Goal: Task Accomplishment & Management: Use online tool/utility

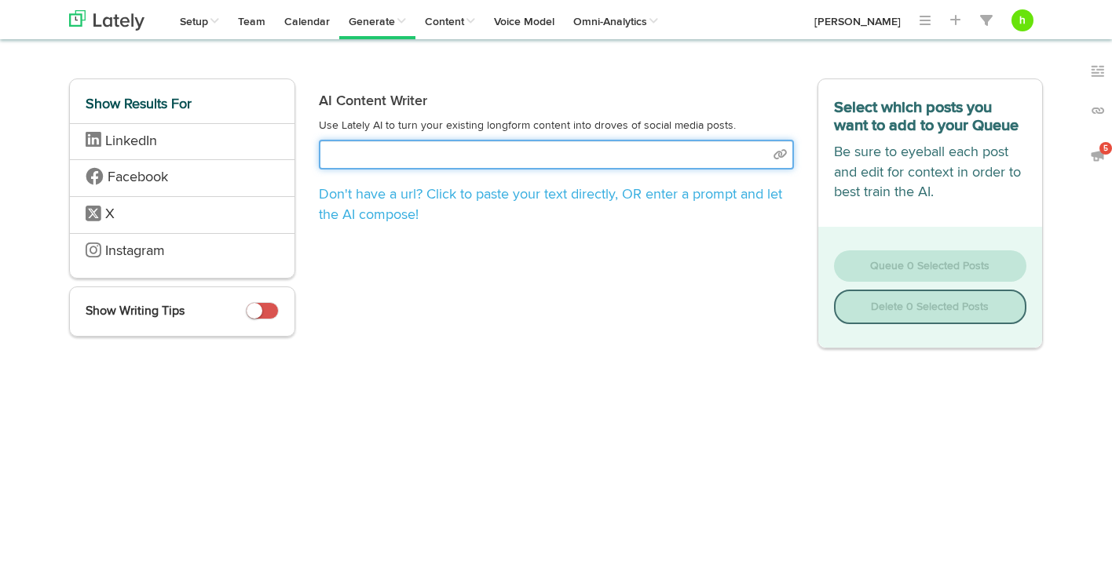
click at [400, 155] on input "text" at bounding box center [556, 155] width 475 height 30
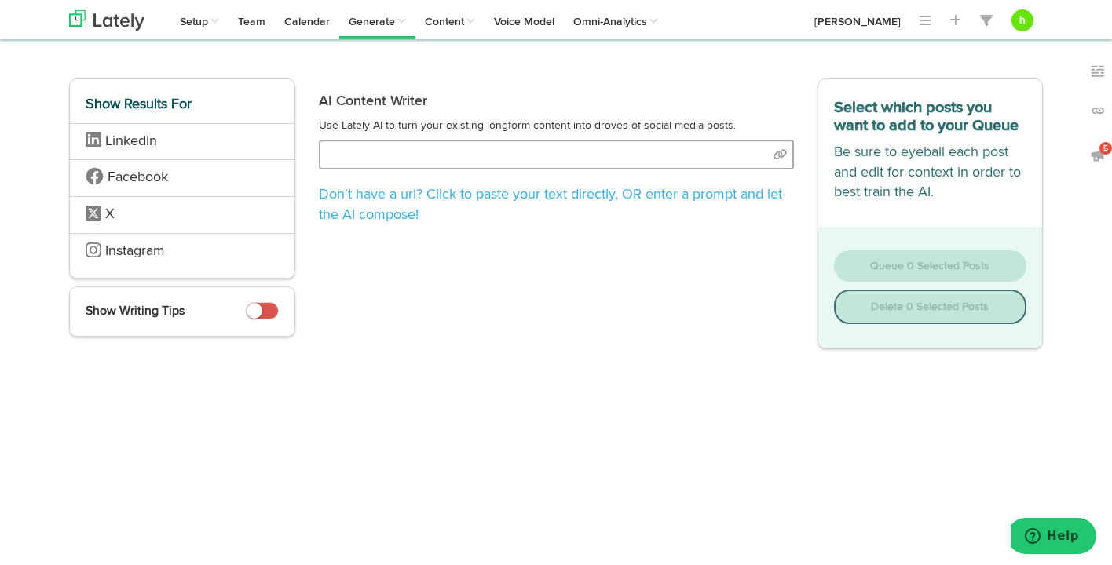
select select "natural"
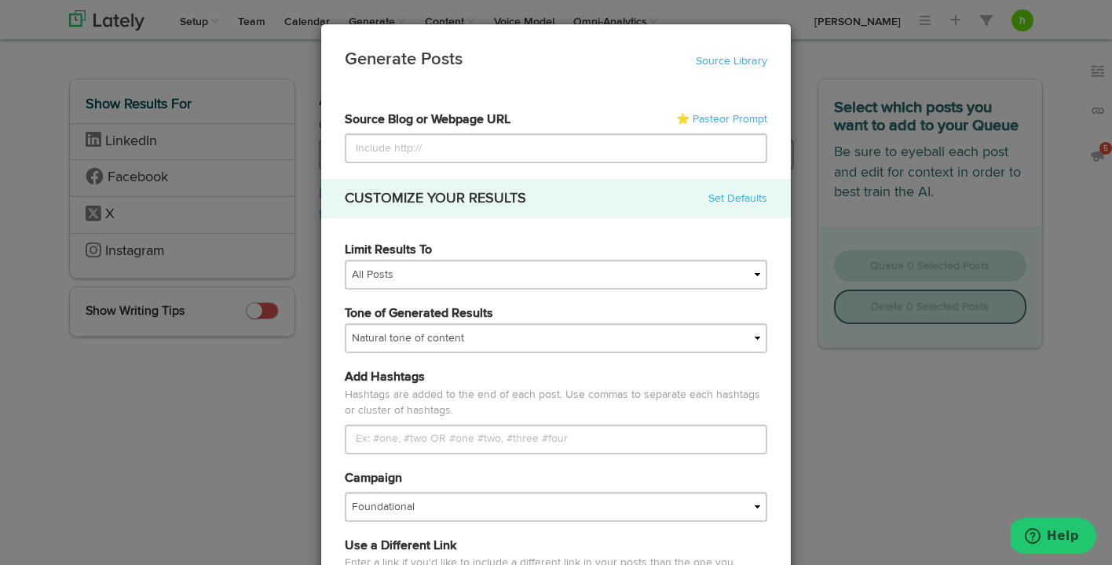
type input "[URL][DOMAIN_NAME]"
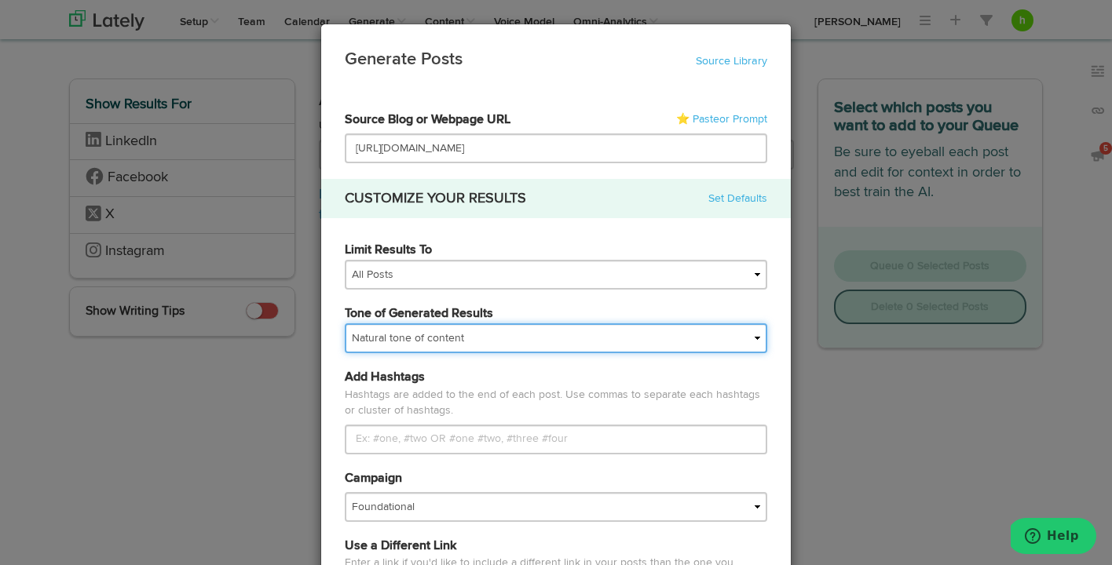
click at [430, 335] on select "My tone Official and professional Relaxed and conversational Light and humorous…" at bounding box center [556, 338] width 422 height 30
select select "brand"
click at [345, 323] on select "My tone Official and professional Relaxed and conversational Light and humorous…" at bounding box center [556, 338] width 422 height 30
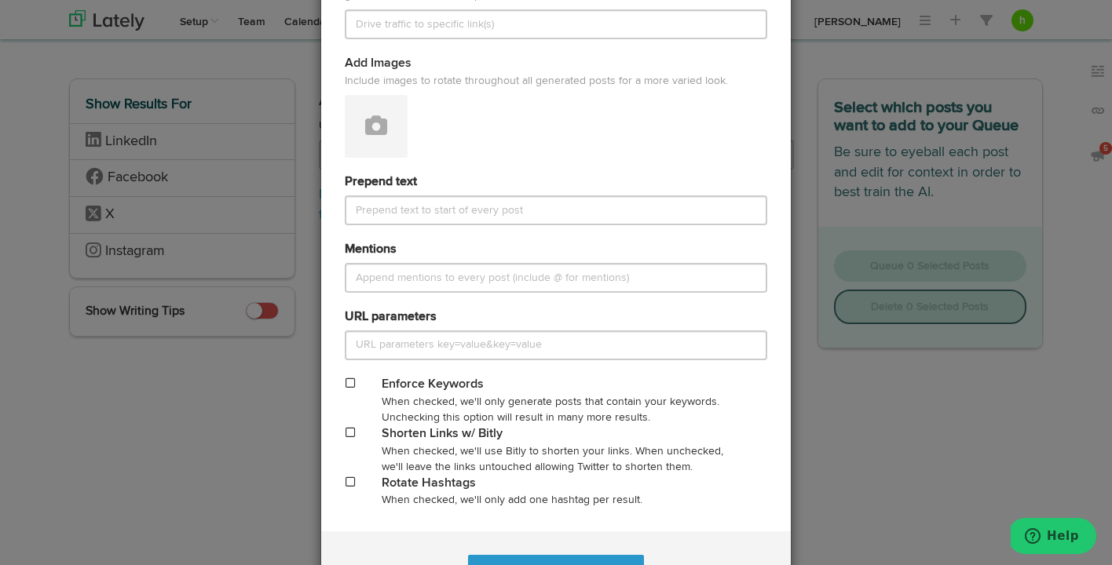
scroll to position [651, 0]
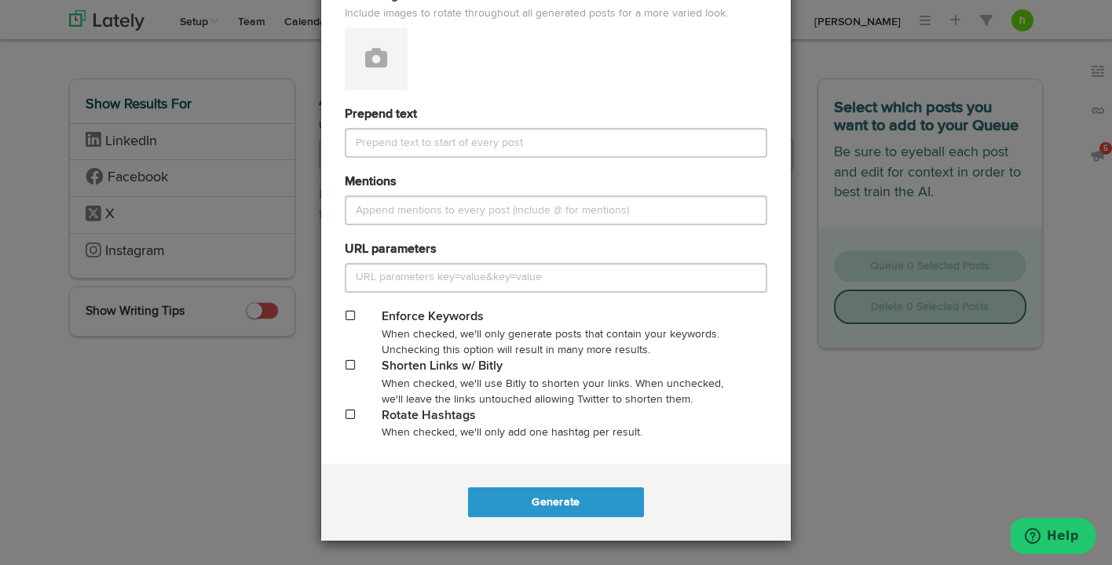
click at [383, 369] on div "Shorten Links w/ Bitly" at bounding box center [556, 367] width 348 height 18
click at [340, 361] on div at bounding box center [351, 366] width 37 height 16
click at [343, 362] on div at bounding box center [351, 366] width 37 height 16
click at [345, 363] on span at bounding box center [349, 365] width 9 height 11
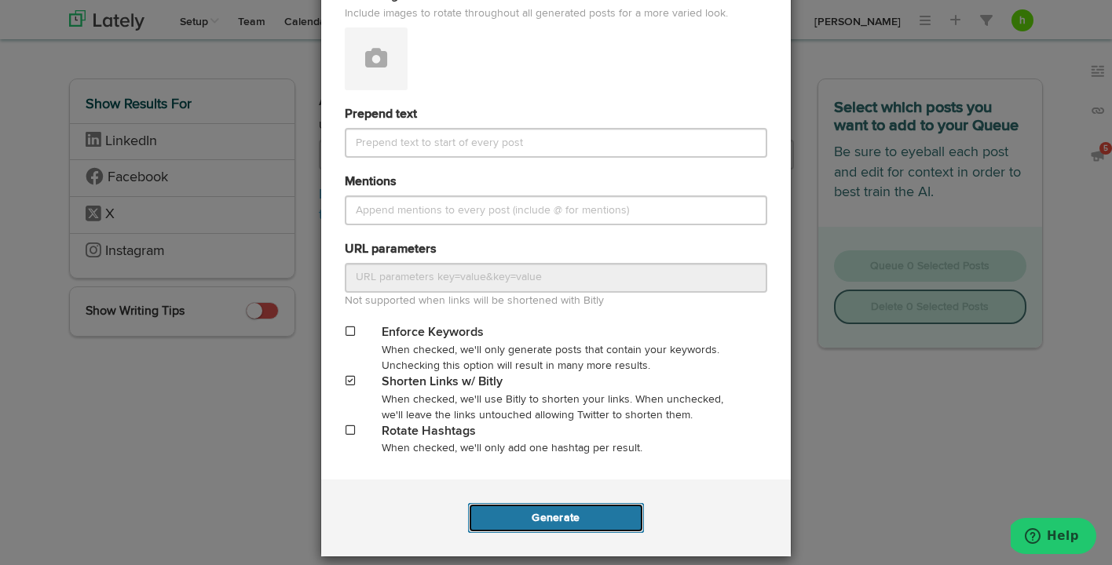
click at [546, 512] on button "Generate" at bounding box center [555, 518] width 175 height 30
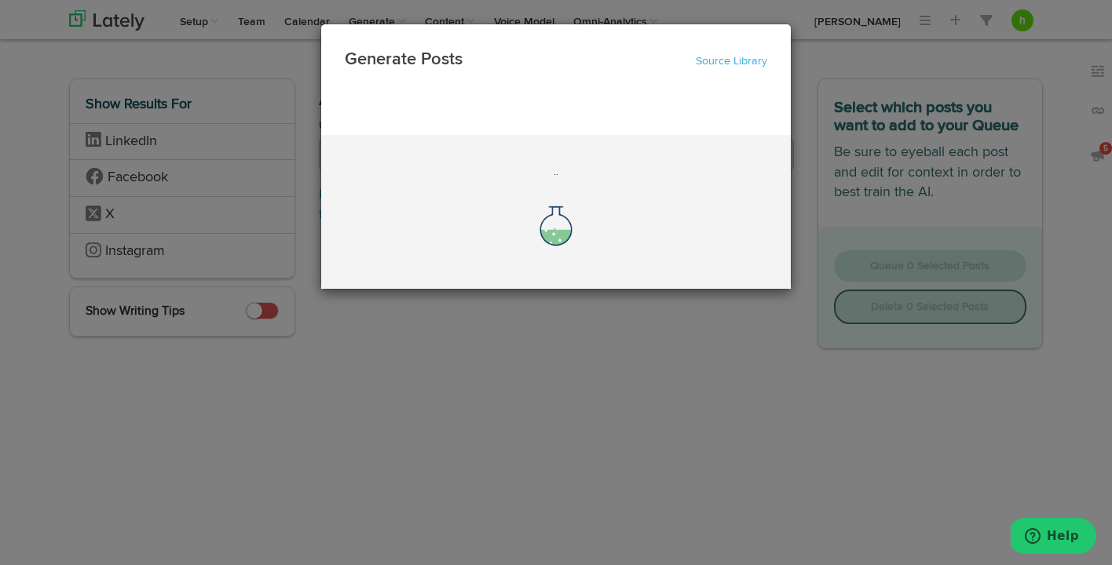
scroll to position [0, 0]
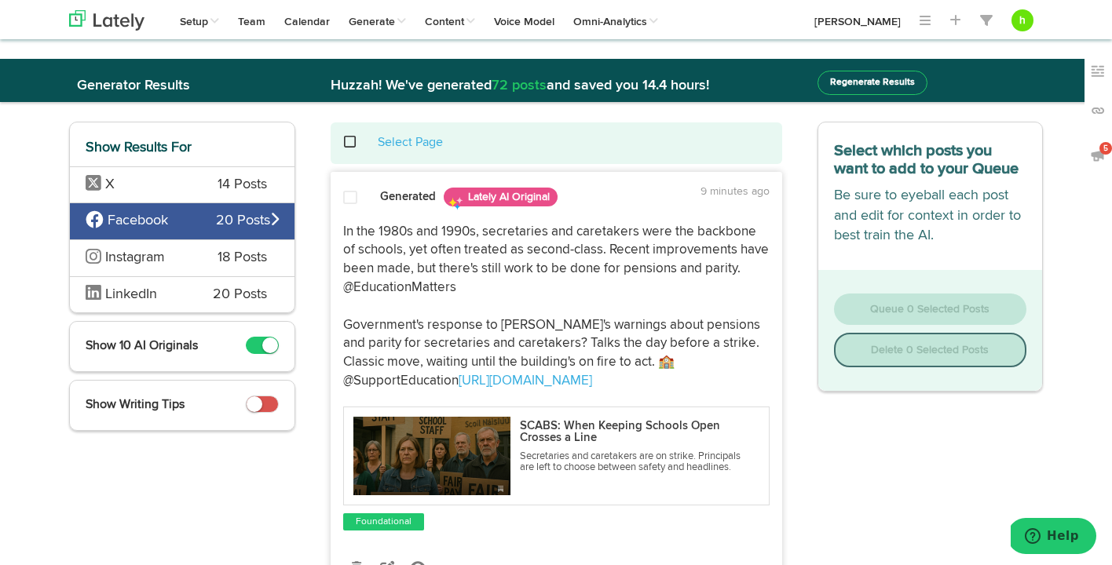
click at [260, 345] on span at bounding box center [262, 345] width 33 height 17
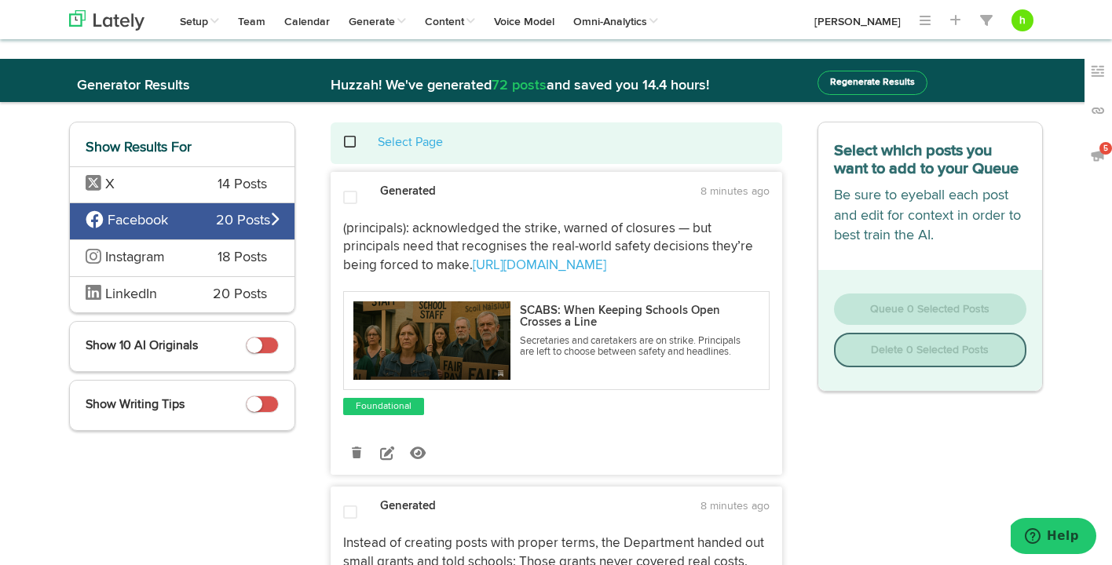
click at [166, 185] on span "X" at bounding box center [140, 185] width 108 height 20
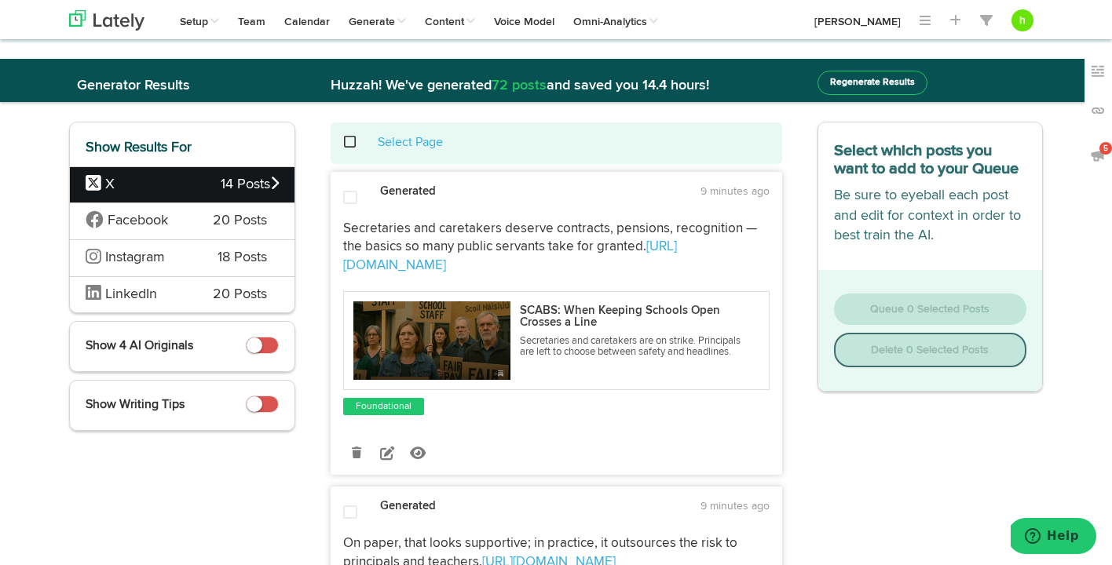
click at [347, 195] on span at bounding box center [350, 198] width 14 height 16
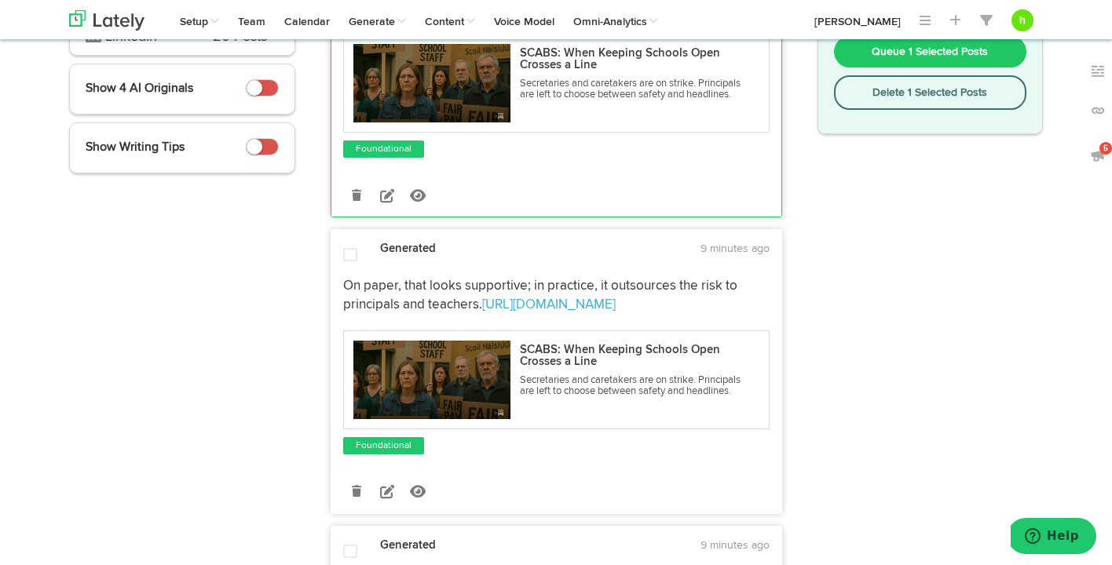
scroll to position [263, 0]
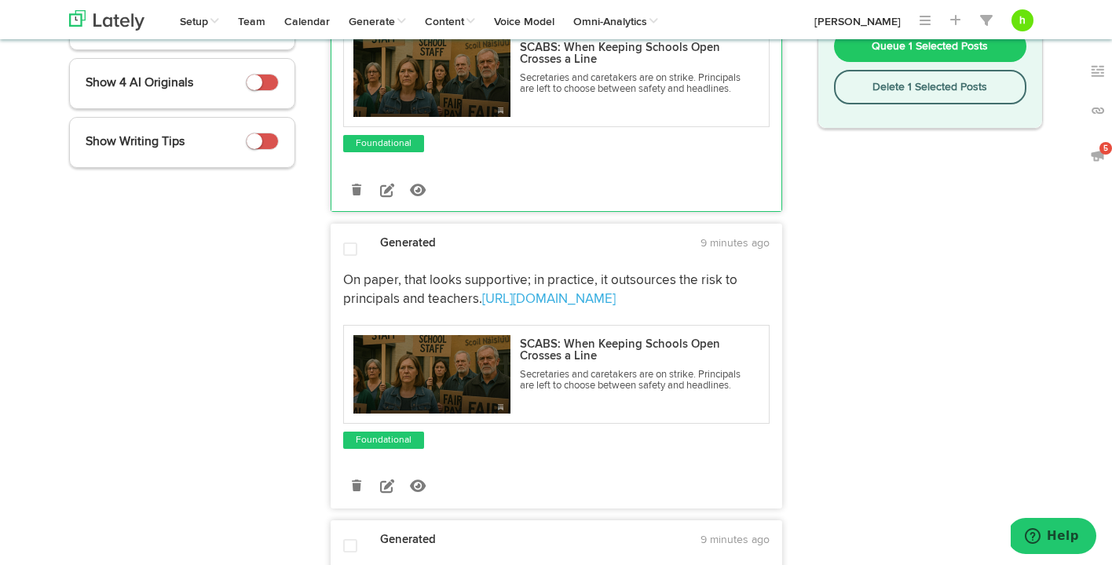
click at [350, 245] on span at bounding box center [350, 250] width 14 height 16
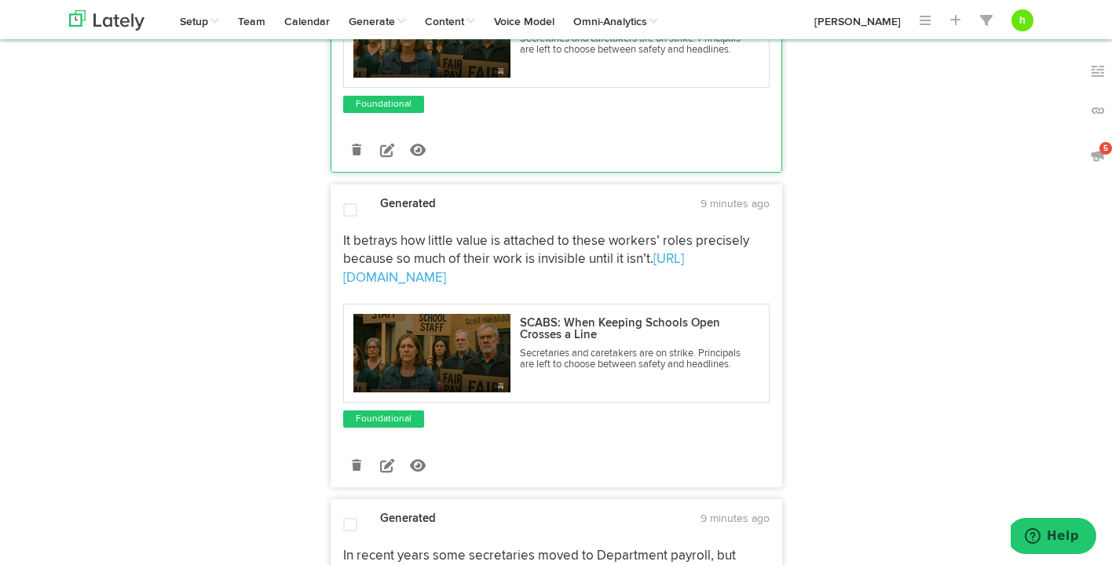
scroll to position [606, 0]
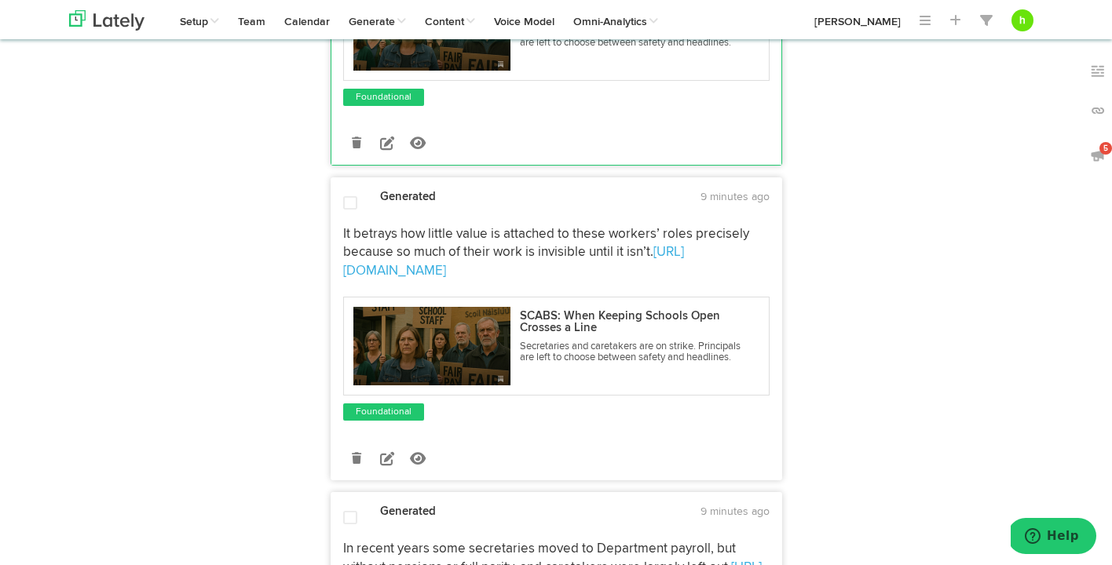
click at [349, 206] on span at bounding box center [350, 203] width 14 height 16
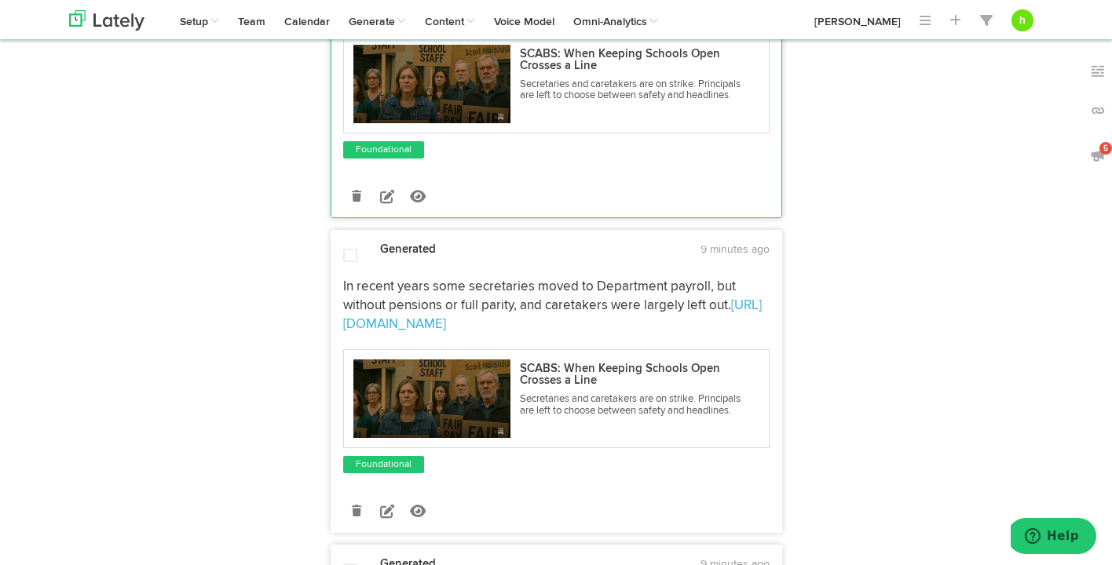
scroll to position [877, 0]
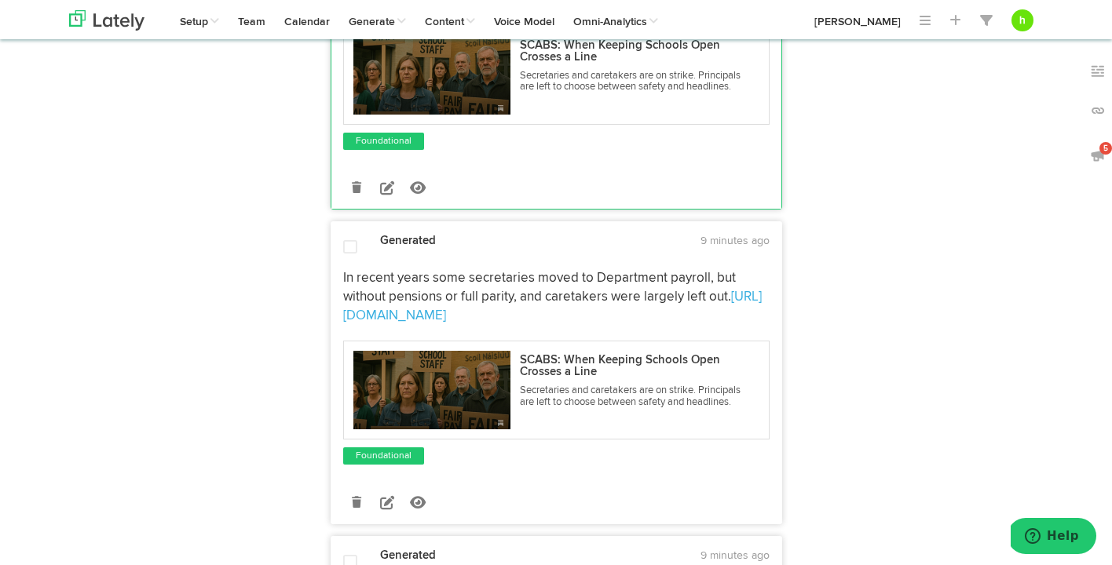
click at [349, 243] on span at bounding box center [350, 247] width 14 height 16
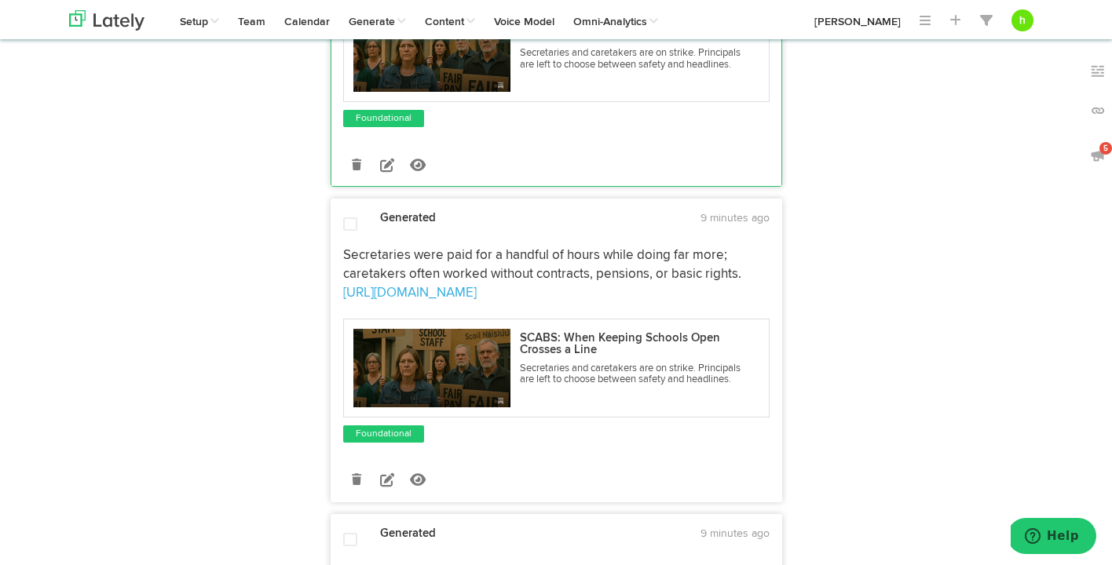
scroll to position [1223, 0]
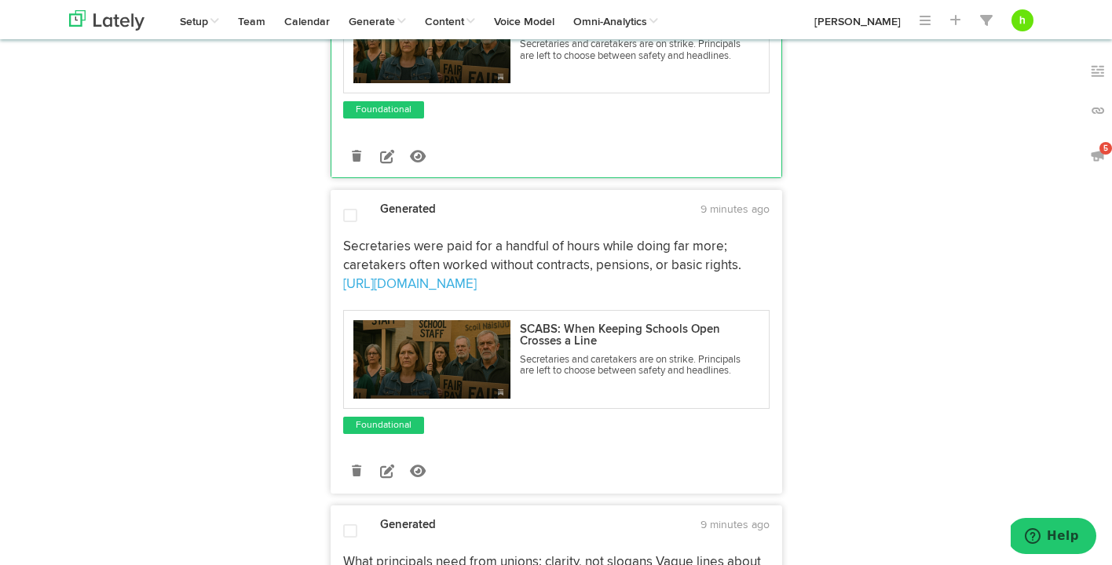
click at [352, 221] on span at bounding box center [350, 216] width 14 height 16
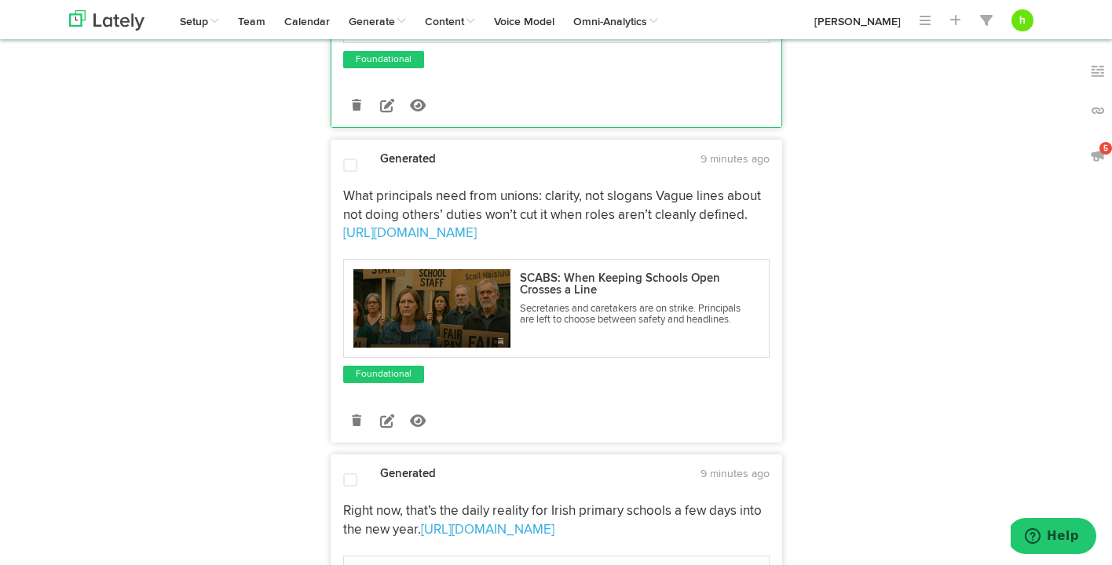
scroll to position [1613, 0]
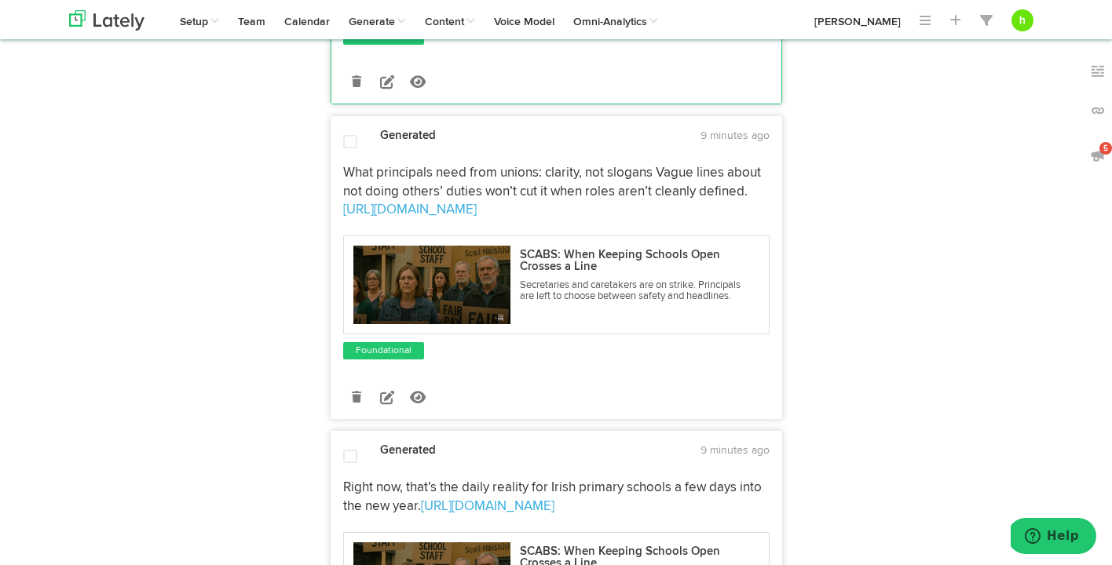
click at [352, 136] on span at bounding box center [350, 142] width 14 height 16
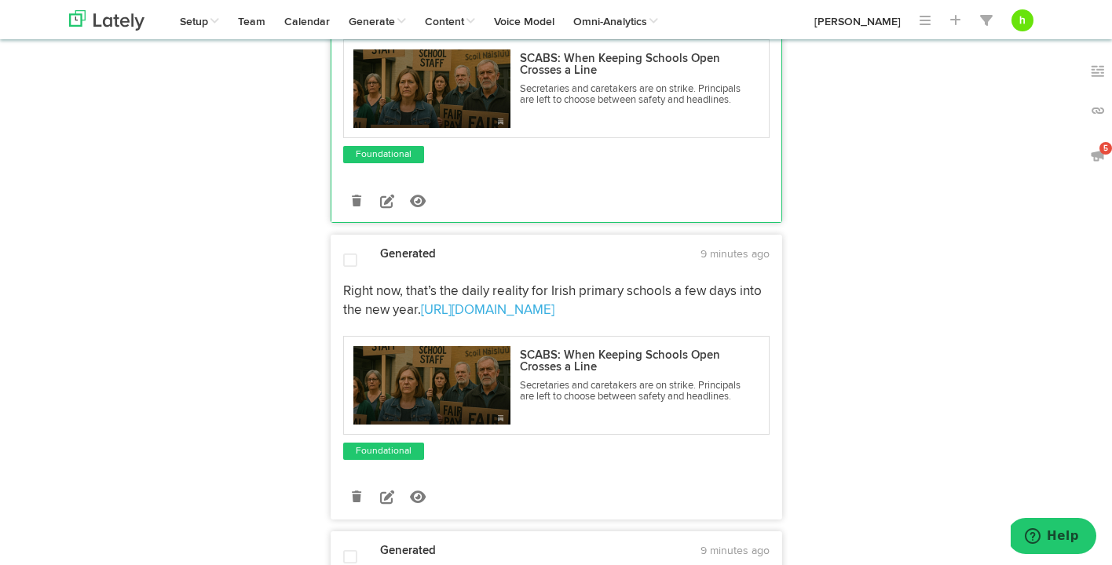
scroll to position [1817, 0]
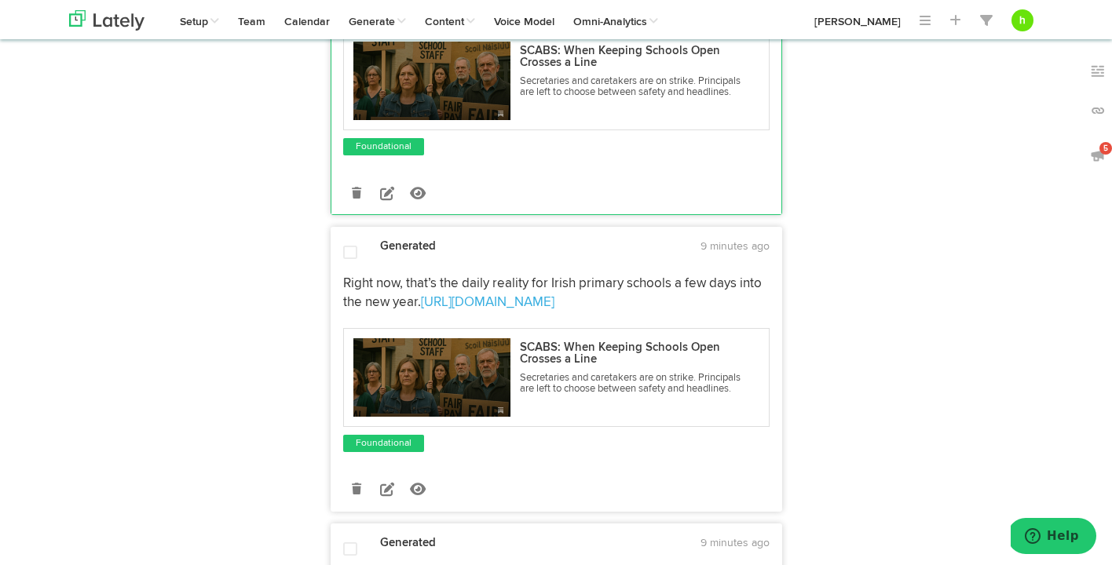
click at [346, 248] on span at bounding box center [350, 253] width 14 height 16
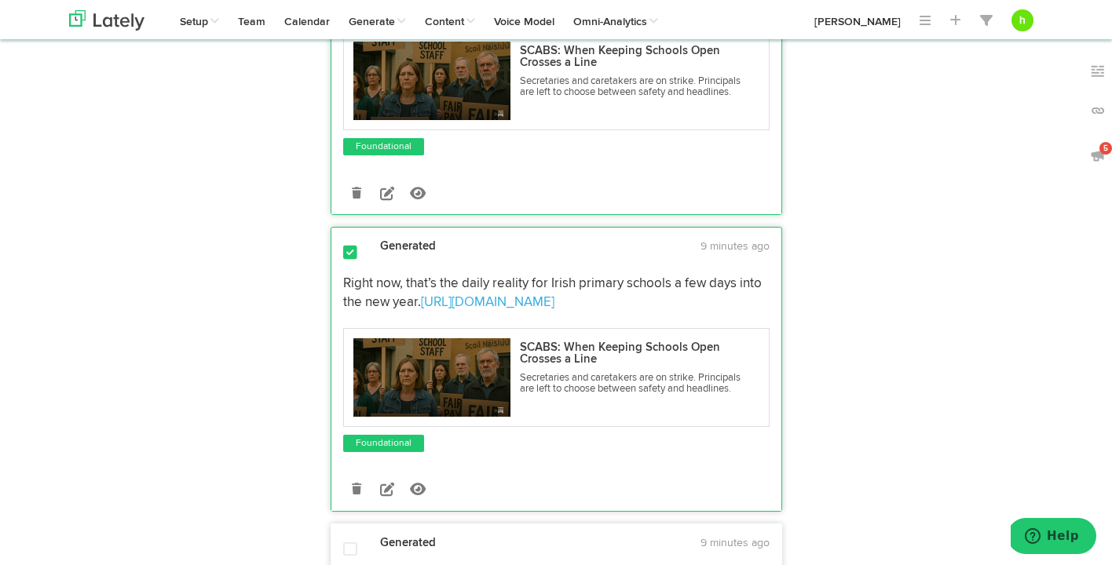
click at [346, 248] on span at bounding box center [350, 253] width 14 height 16
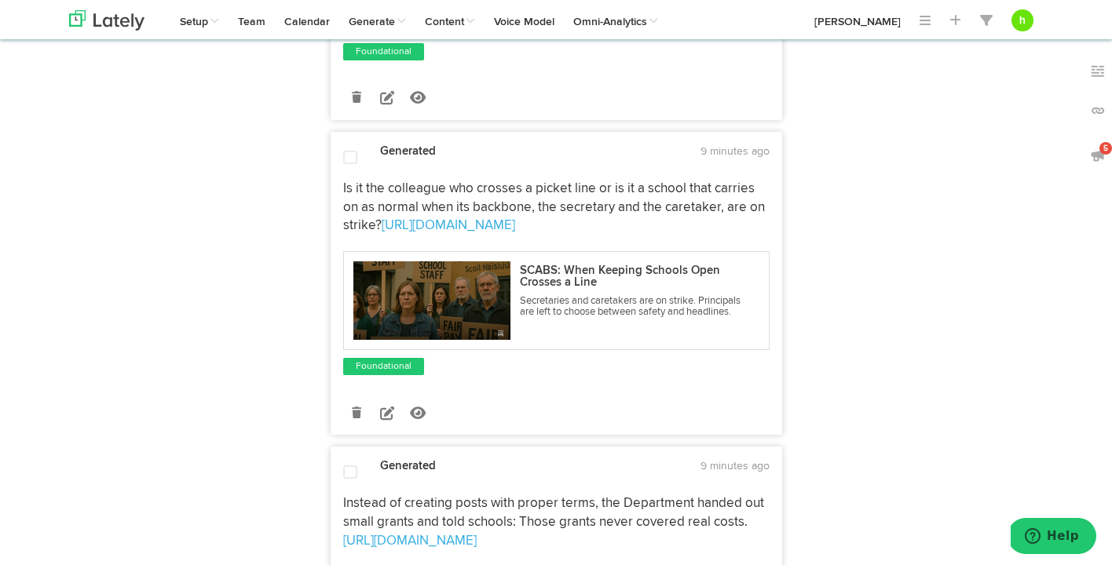
scroll to position [2216, 0]
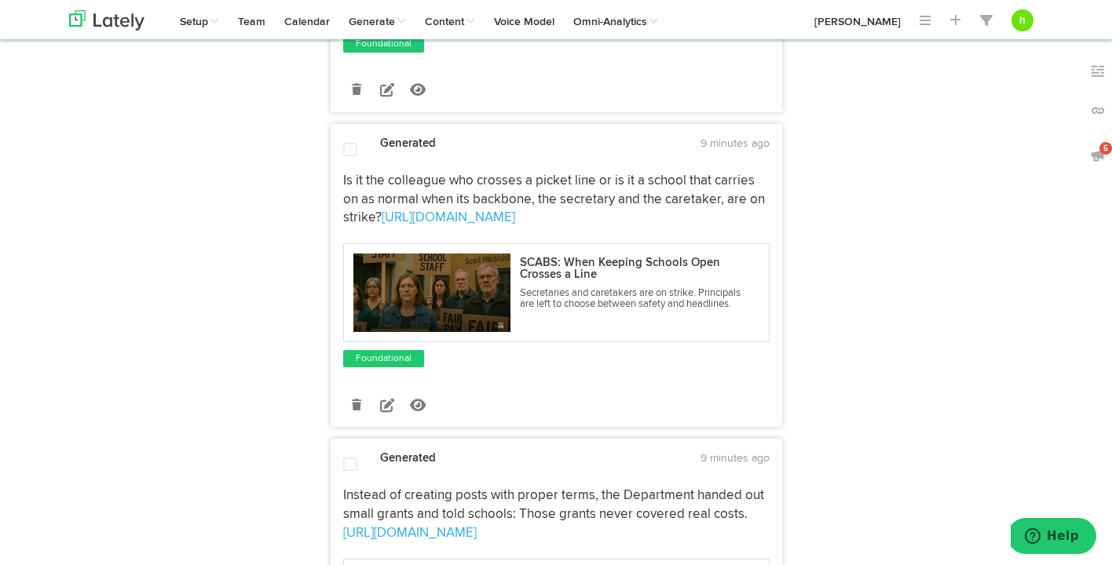
click at [349, 155] on span at bounding box center [350, 150] width 14 height 16
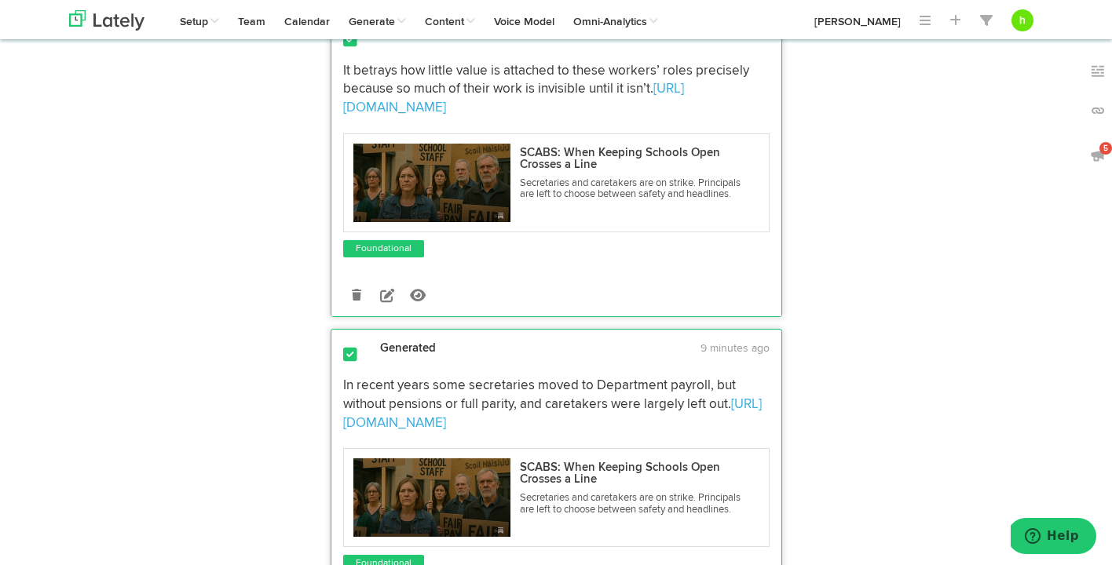
scroll to position [0, 0]
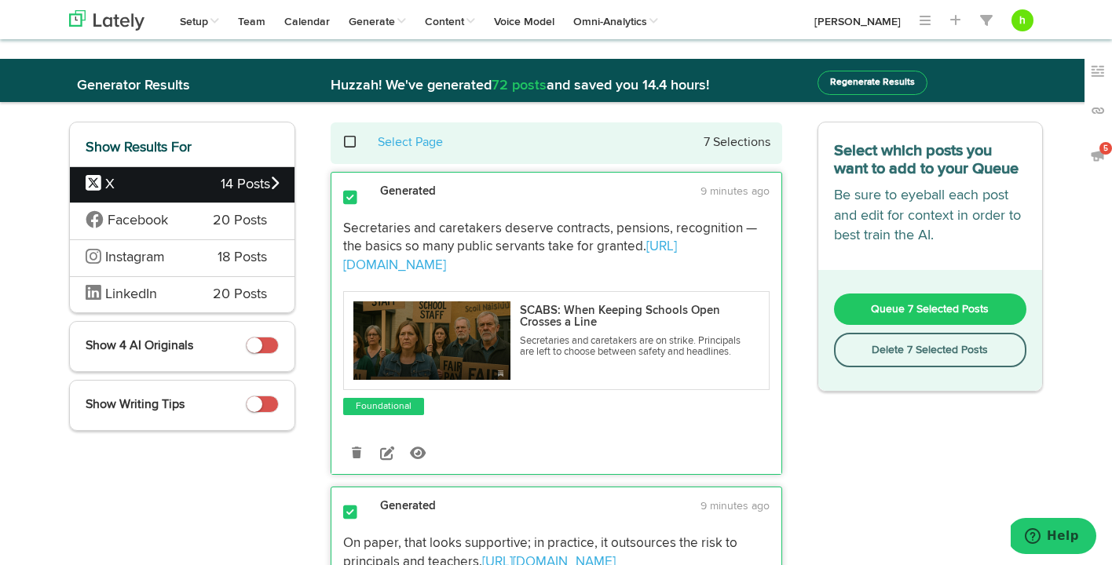
click at [900, 322] on button "Queue 7 Selected Posts" at bounding box center [930, 309] width 193 height 31
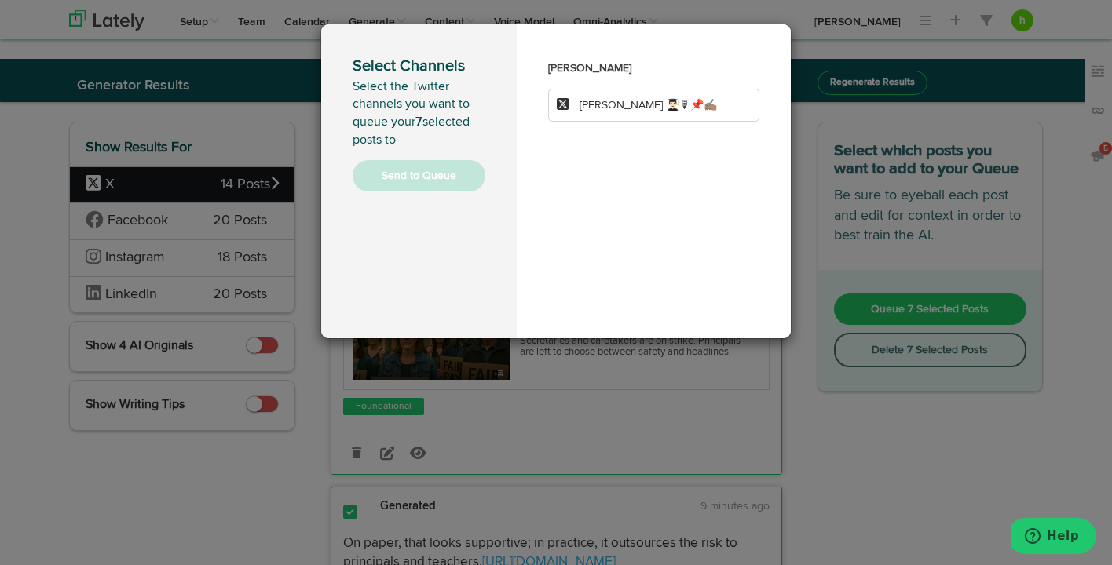
click at [598, 90] on li "[PERSON_NAME] 👨🏻‍🎓🎙📌✍🏽" at bounding box center [653, 105] width 211 height 33
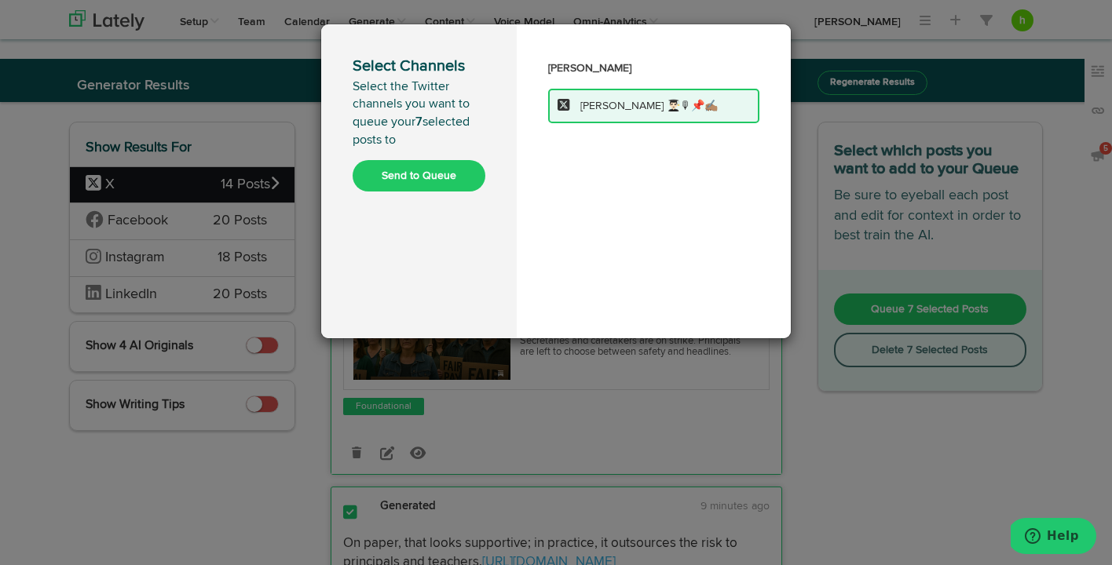
click at [441, 171] on button "Send to Queue" at bounding box center [419, 175] width 133 height 31
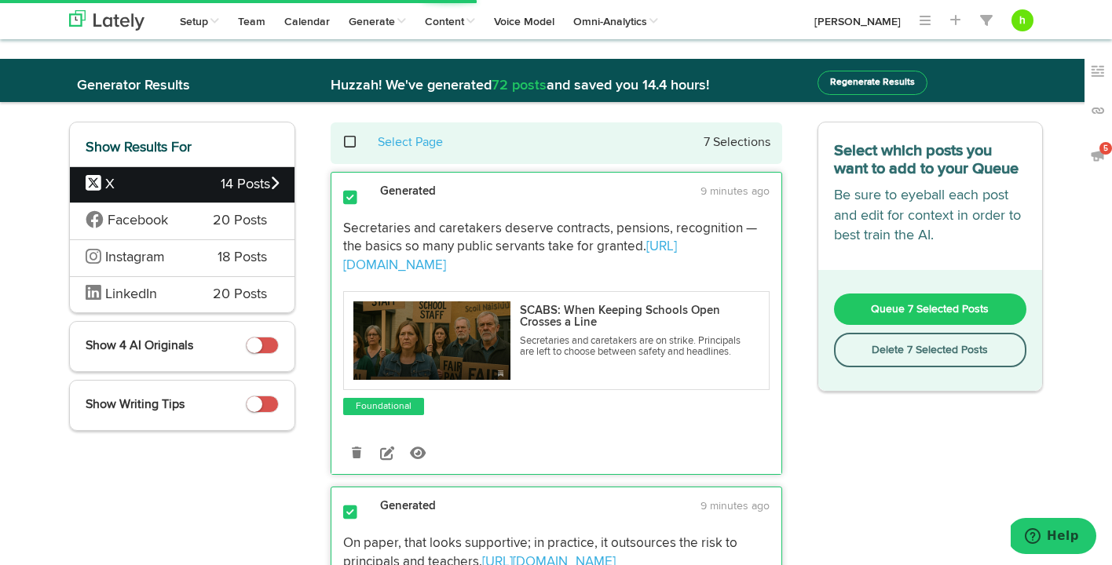
click at [199, 224] on div "Facebook 20 Posts" at bounding box center [182, 221] width 225 height 37
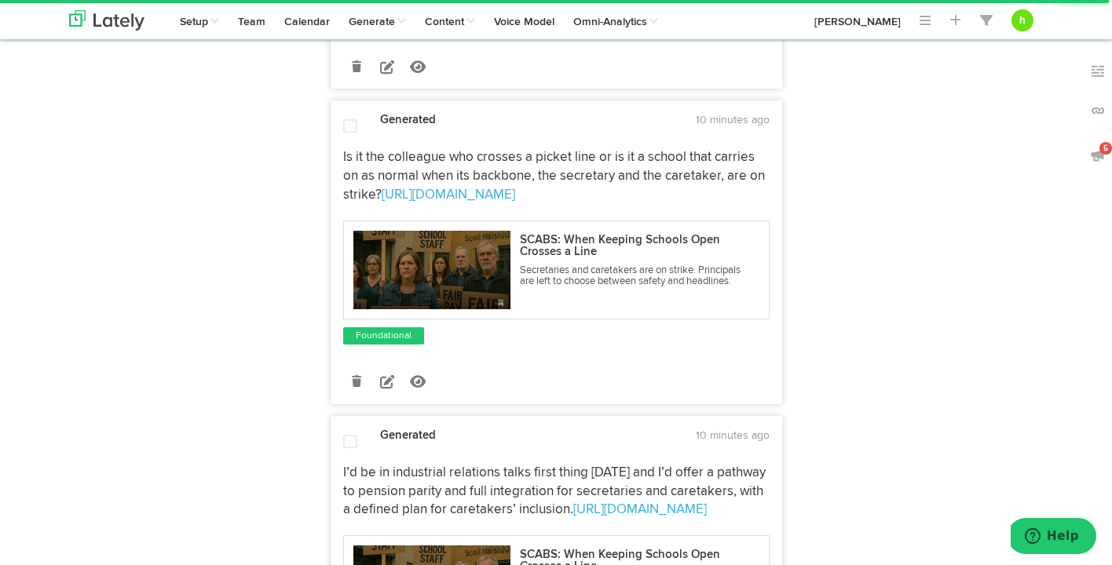
scroll to position [703, 0]
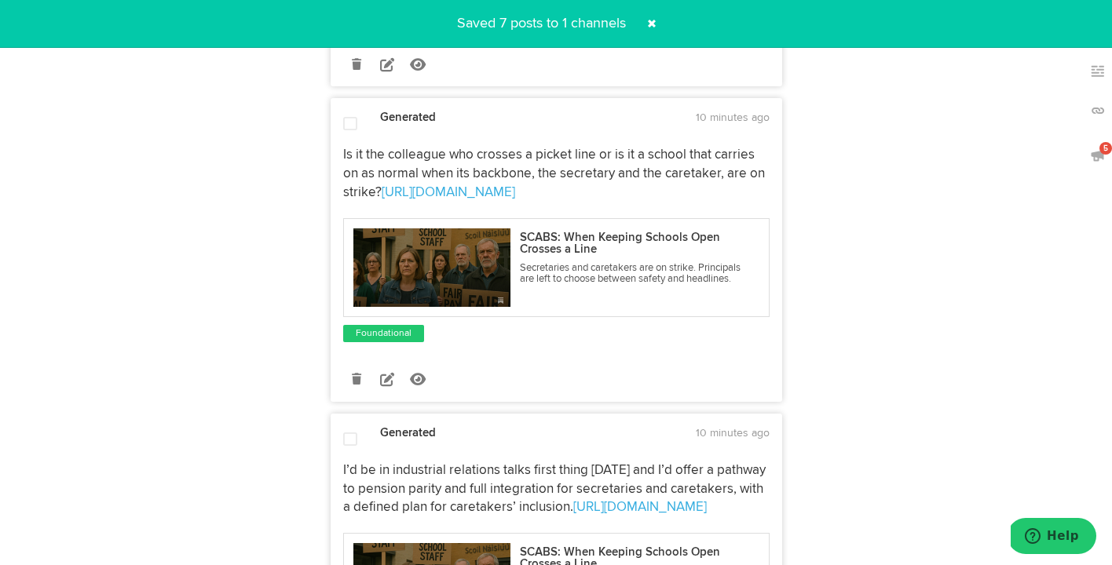
click at [356, 122] on span at bounding box center [350, 124] width 14 height 16
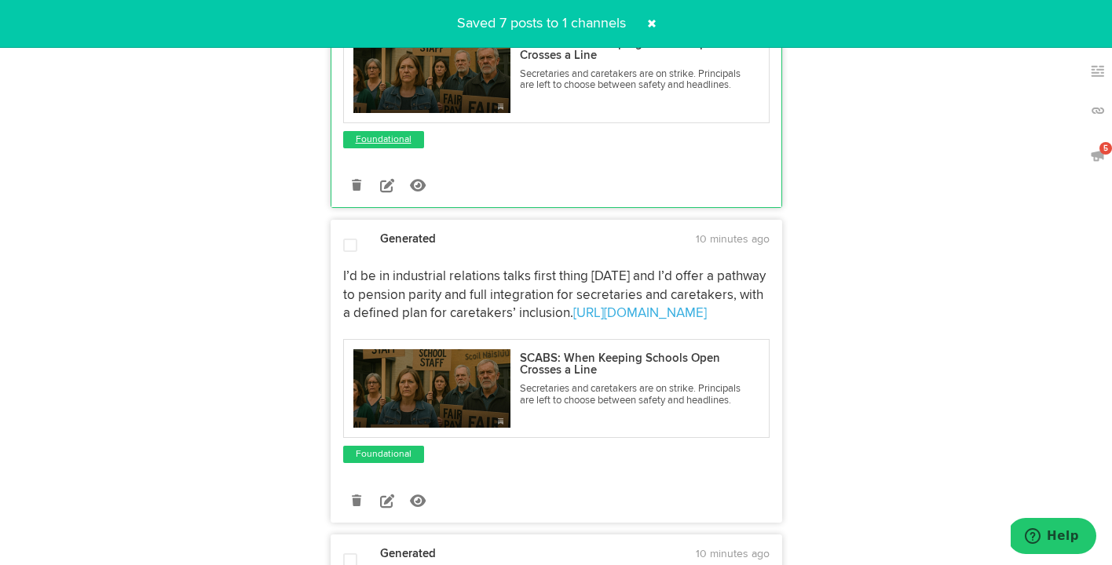
scroll to position [930, 0]
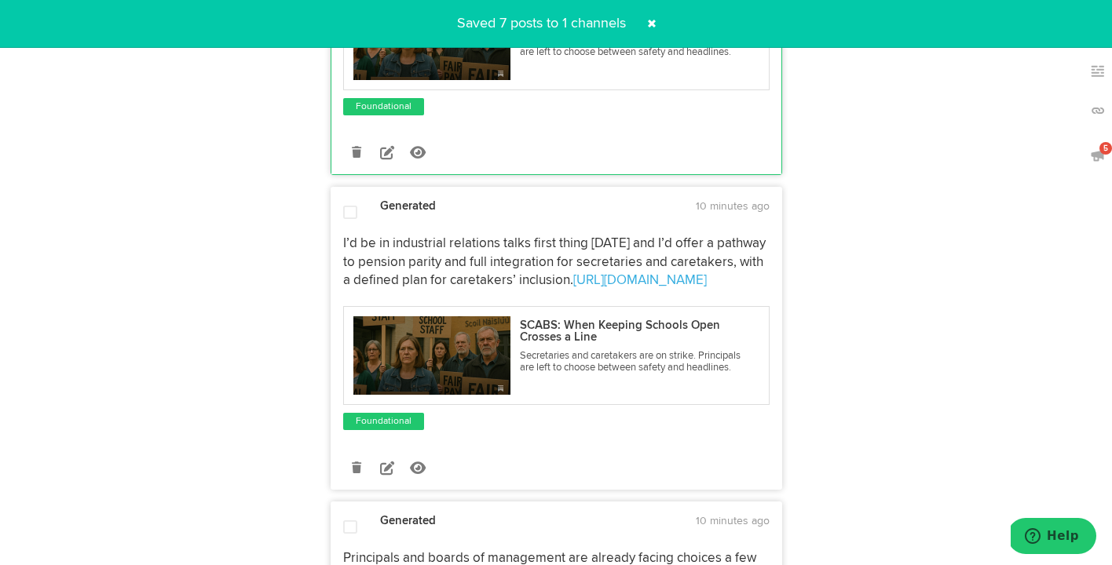
click at [346, 209] on span at bounding box center [350, 213] width 14 height 16
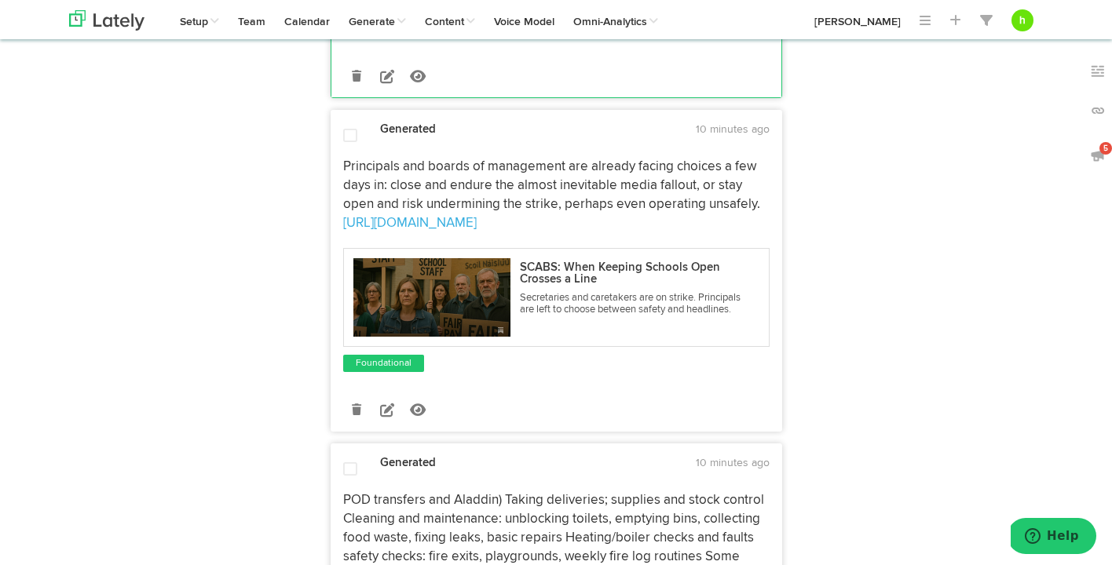
scroll to position [1327, 0]
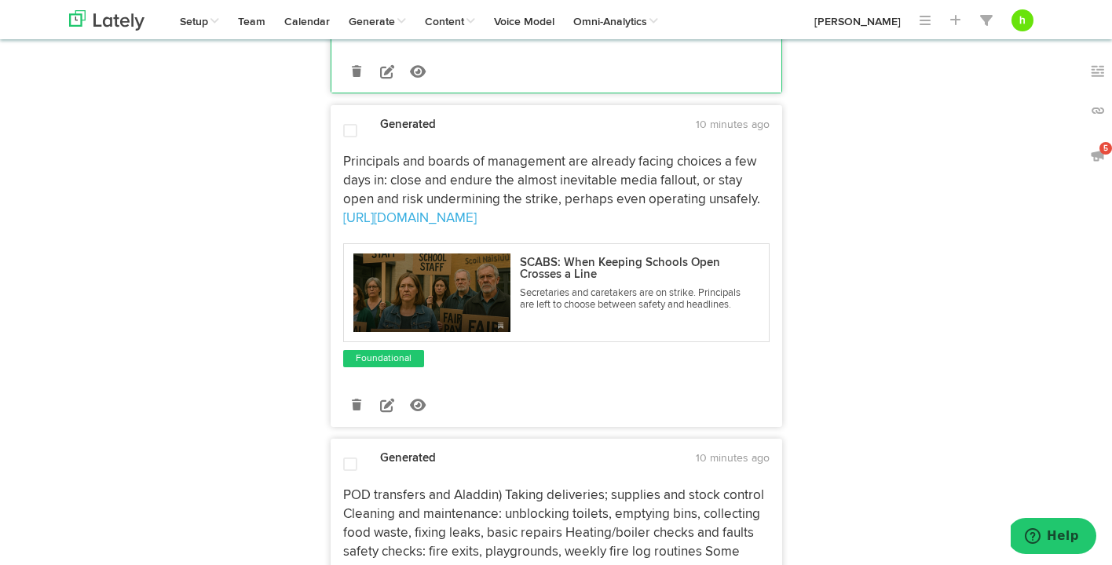
click at [344, 139] on span at bounding box center [350, 131] width 14 height 16
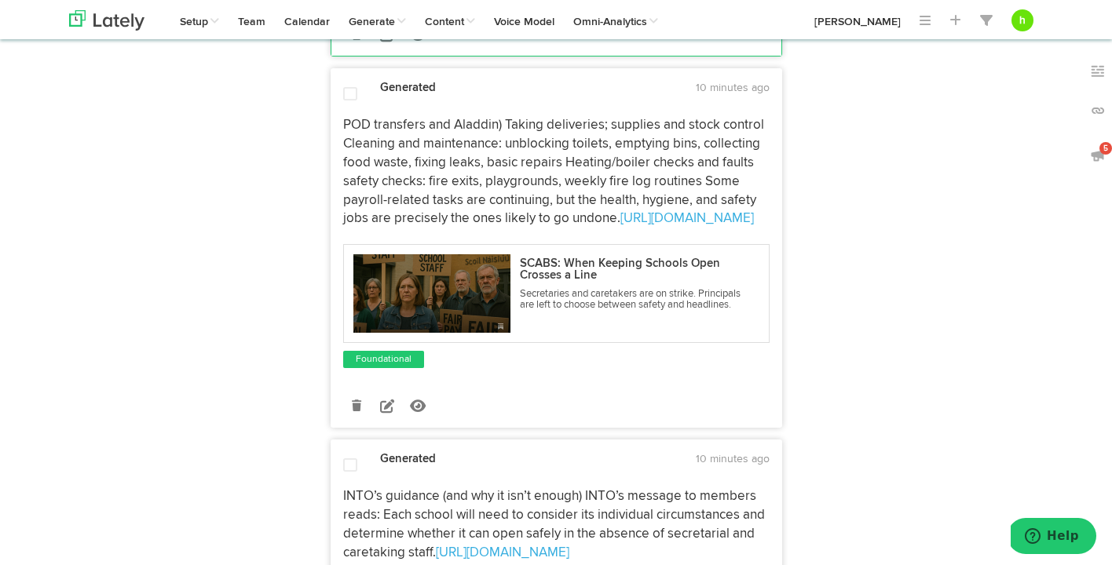
scroll to position [1700, 0]
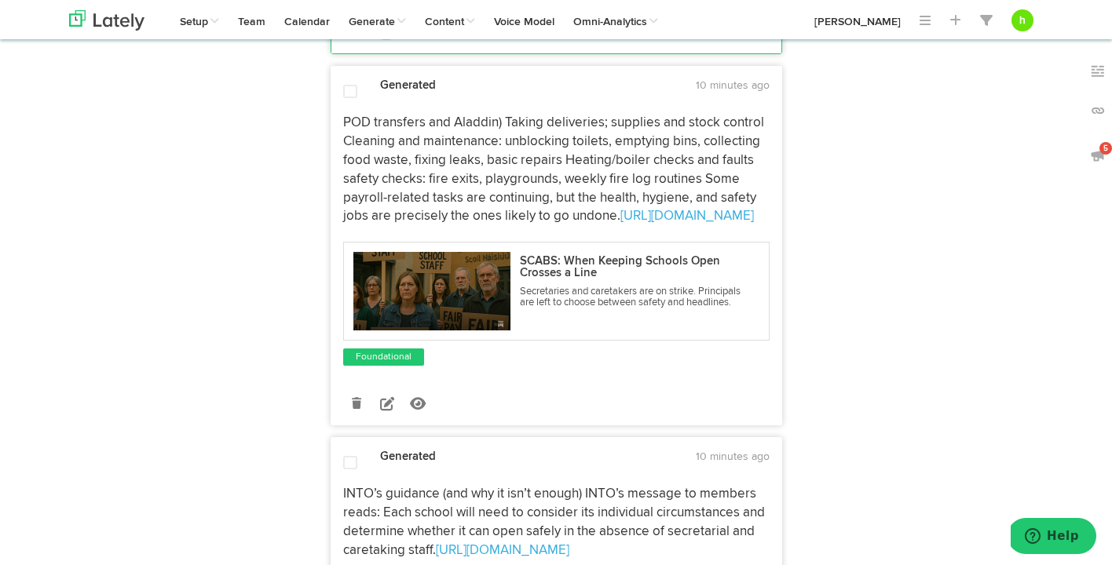
click at [353, 100] on span at bounding box center [350, 92] width 14 height 16
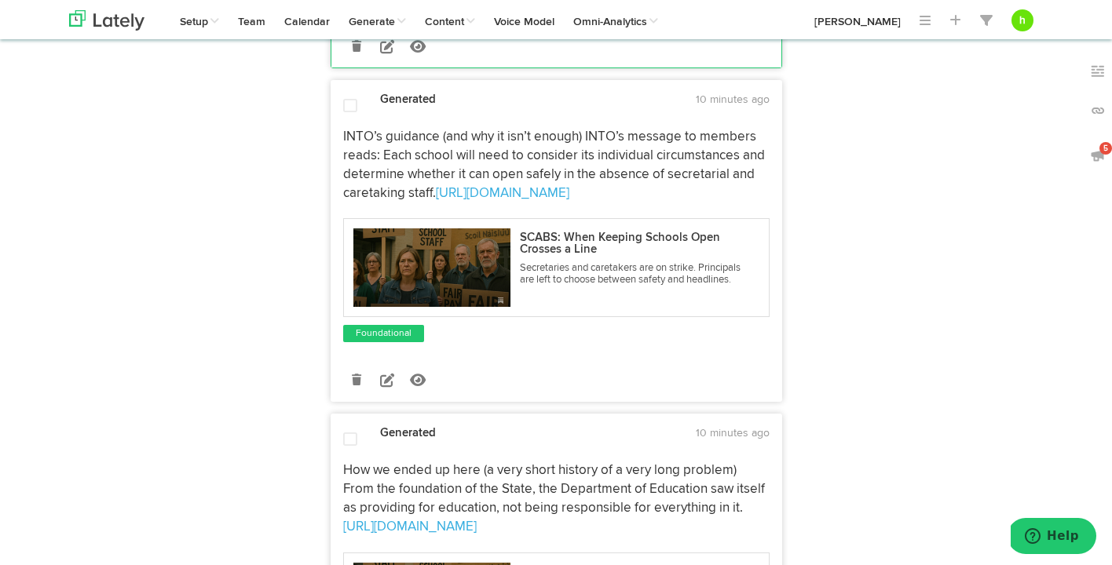
scroll to position [2059, 0]
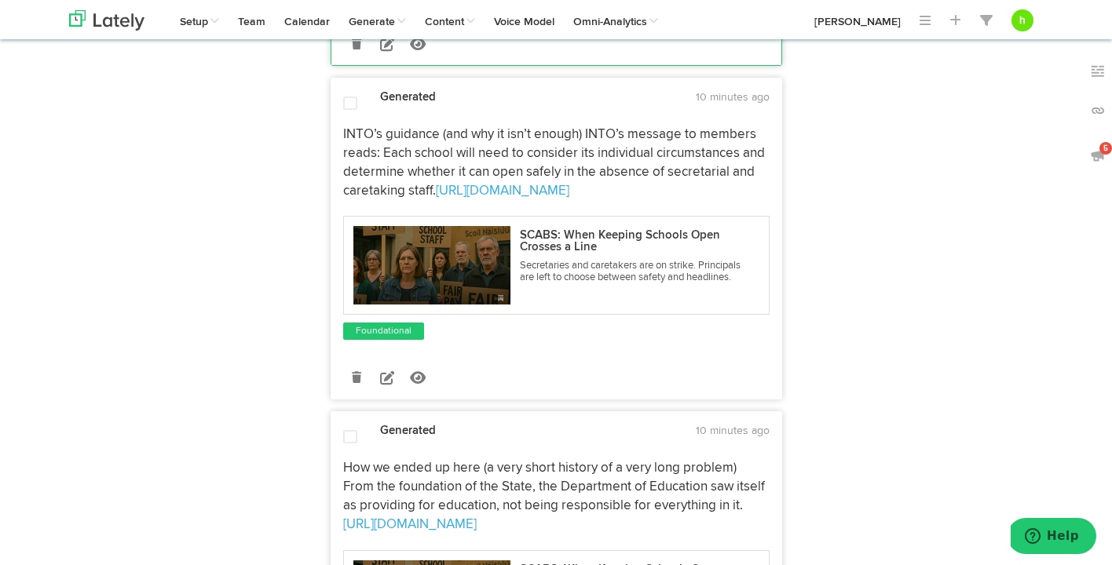
click at [347, 111] on span at bounding box center [350, 104] width 14 height 16
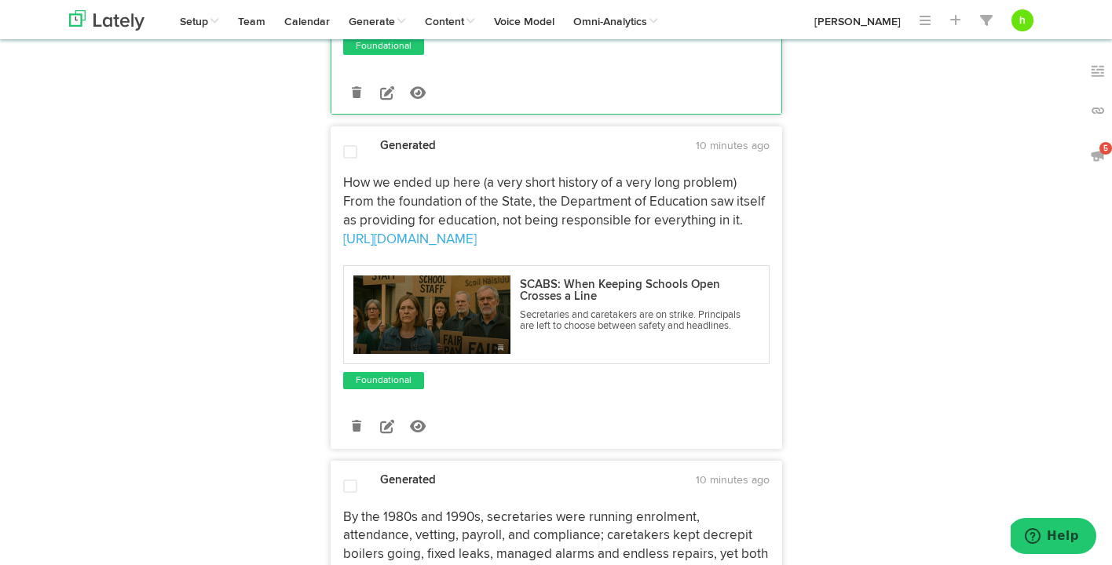
scroll to position [2347, 0]
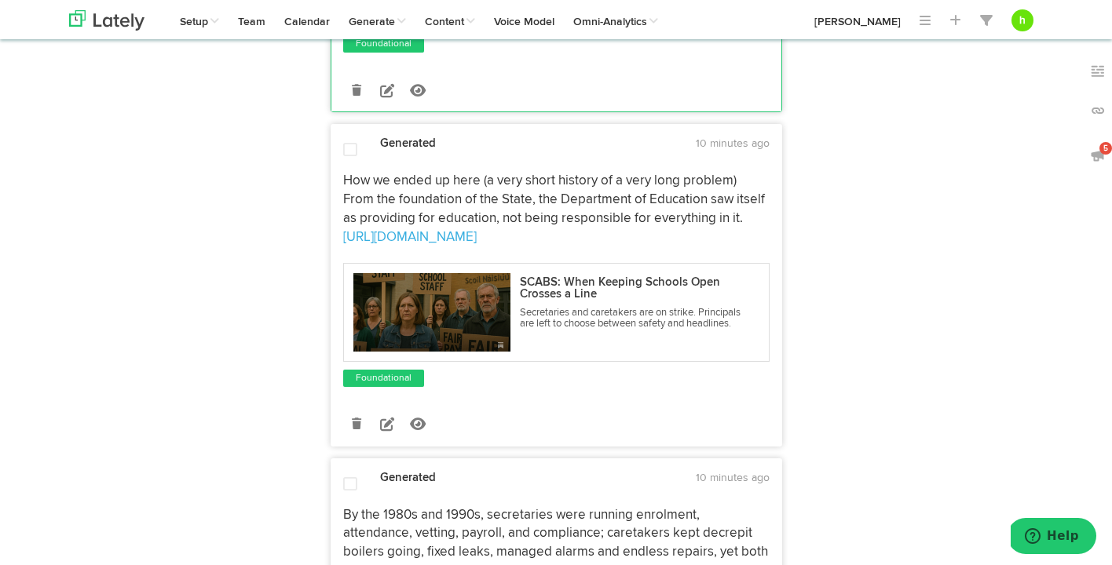
click at [351, 158] on span at bounding box center [350, 150] width 14 height 16
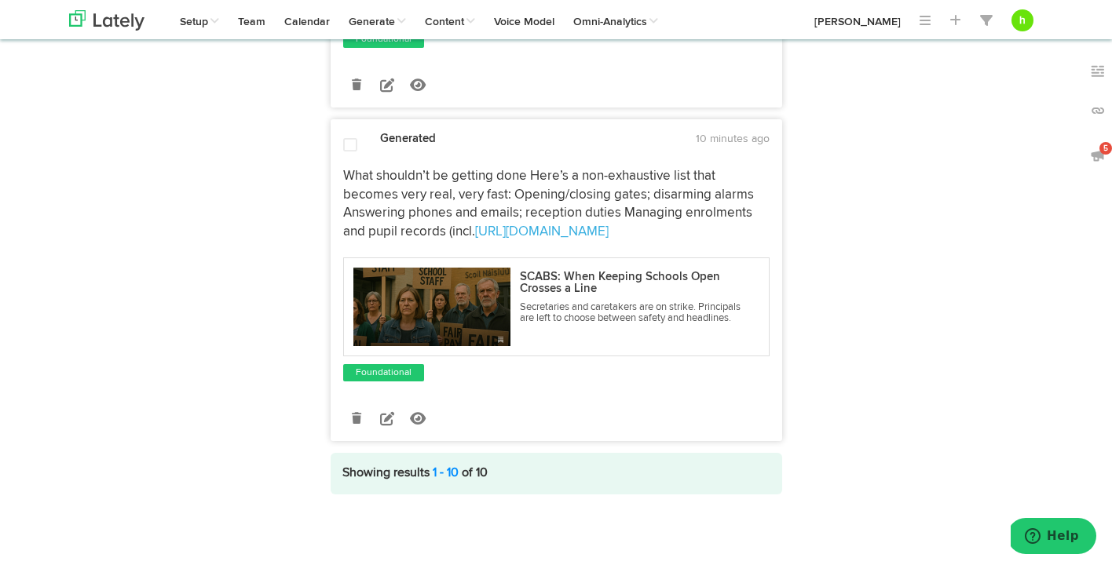
scroll to position [3041, 0]
click at [348, 146] on span at bounding box center [350, 145] width 14 height 16
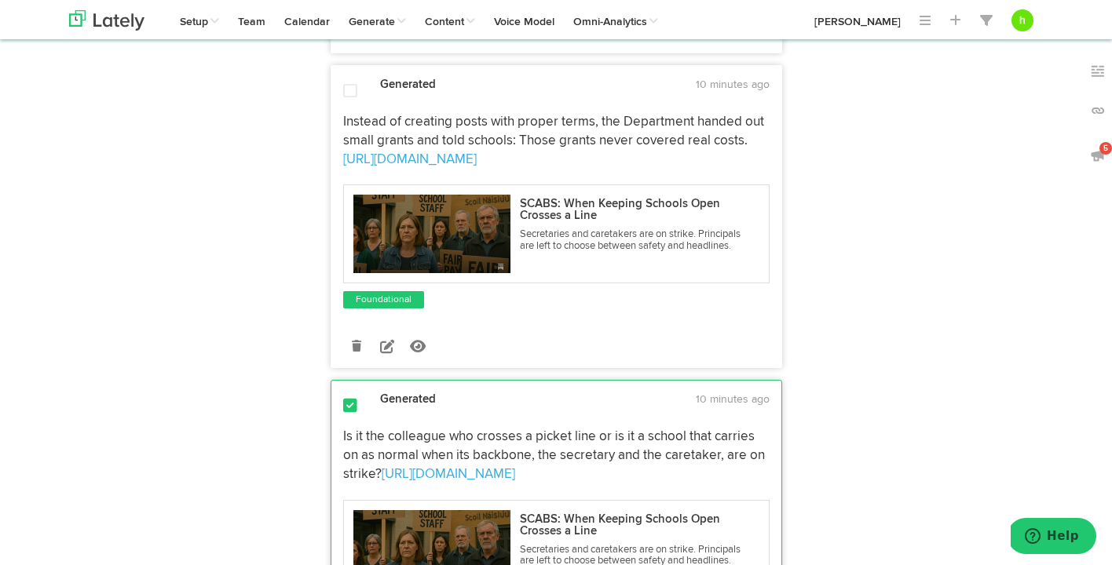
scroll to position [0, 0]
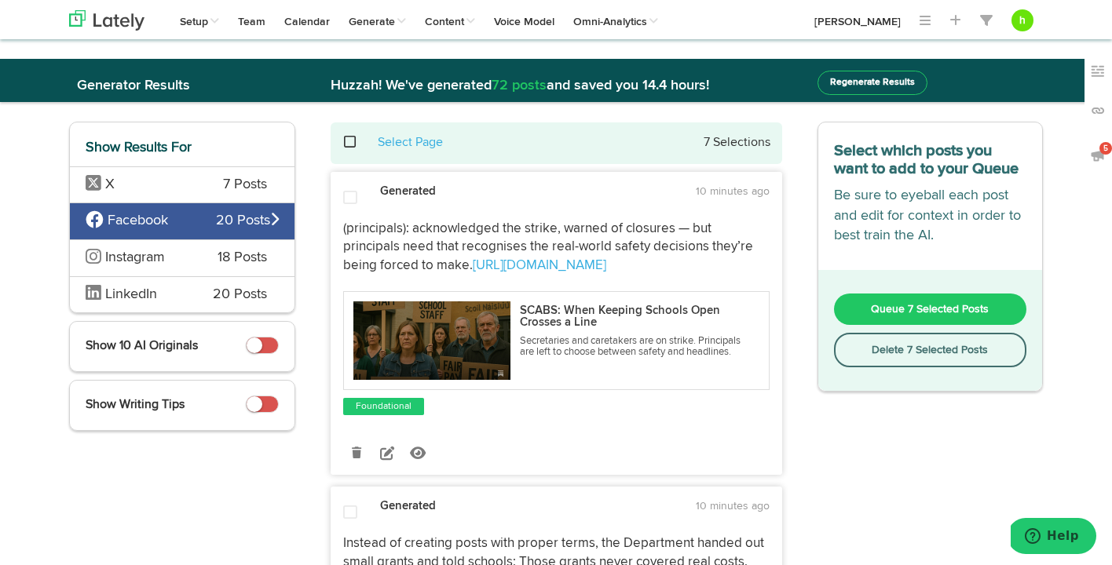
click at [864, 305] on button "Queue 7 Selected Posts" at bounding box center [930, 309] width 193 height 31
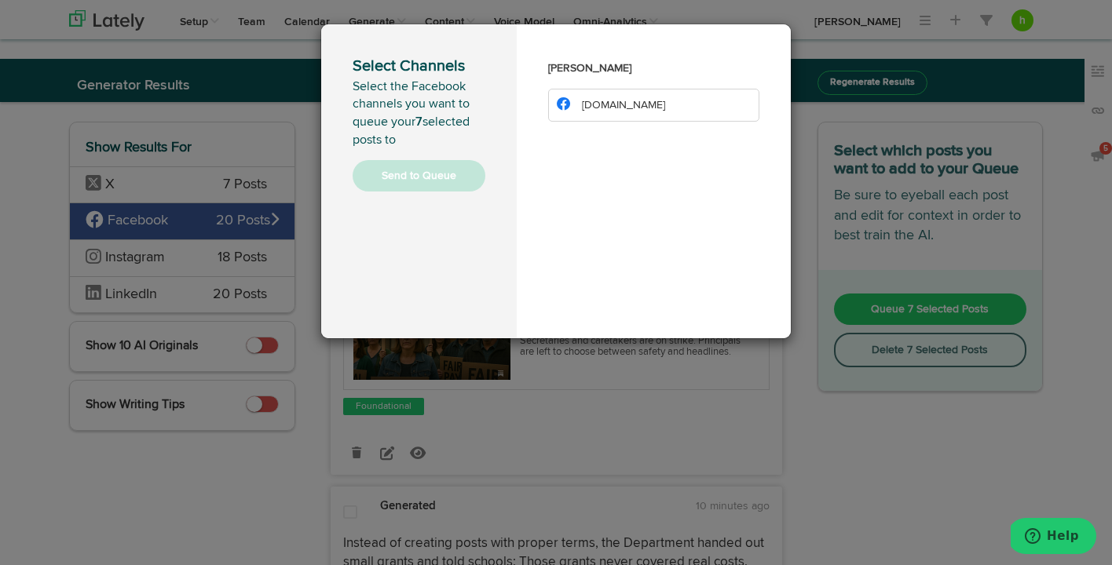
click at [632, 101] on li "[DOMAIN_NAME]" at bounding box center [653, 105] width 211 height 33
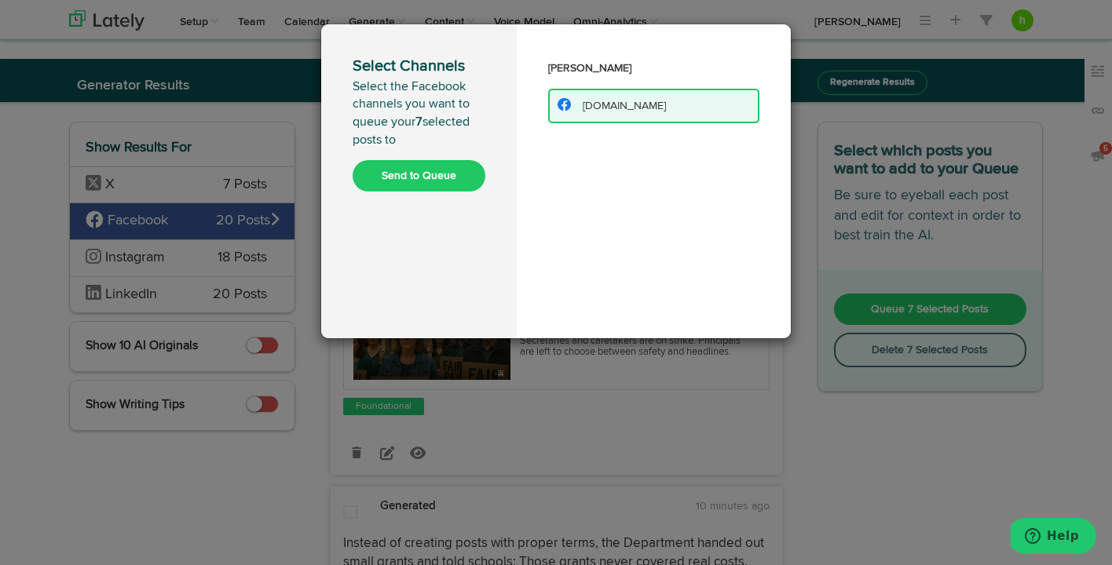
click at [427, 167] on button "Send to Queue" at bounding box center [419, 175] width 133 height 31
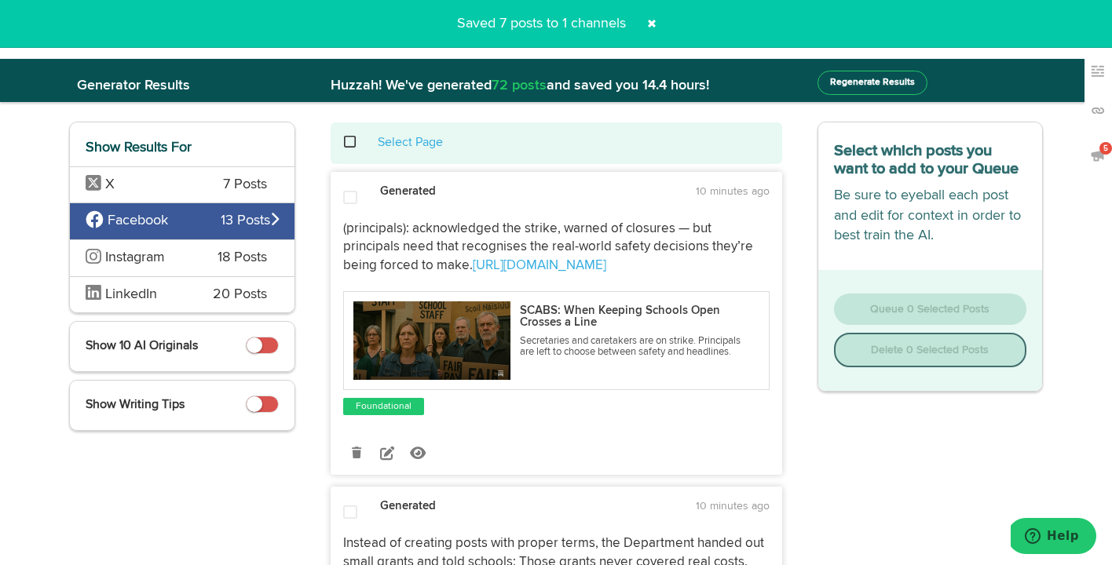
click at [652, 27] on span at bounding box center [651, 23] width 25 height 25
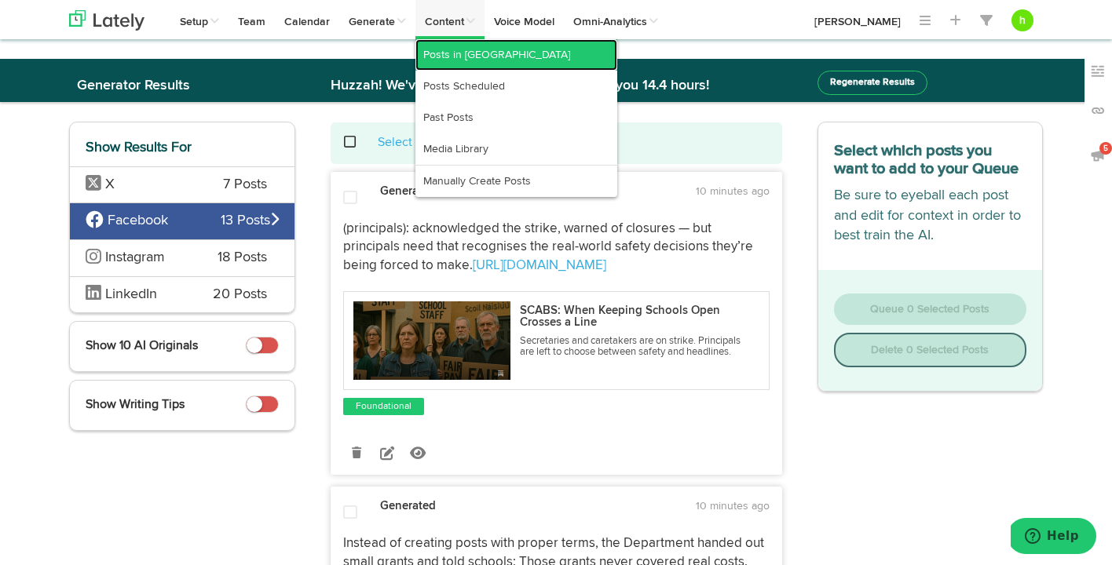
click at [447, 58] on link "Posts in [GEOGRAPHIC_DATA]" at bounding box center [516, 54] width 202 height 31
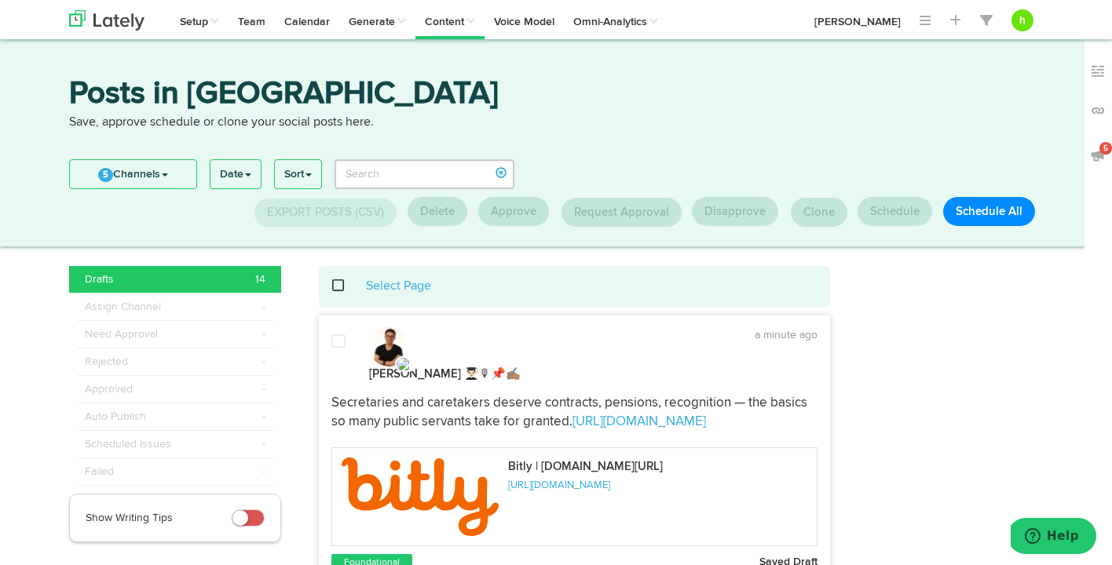
click at [336, 286] on span at bounding box center [347, 286] width 32 height 1
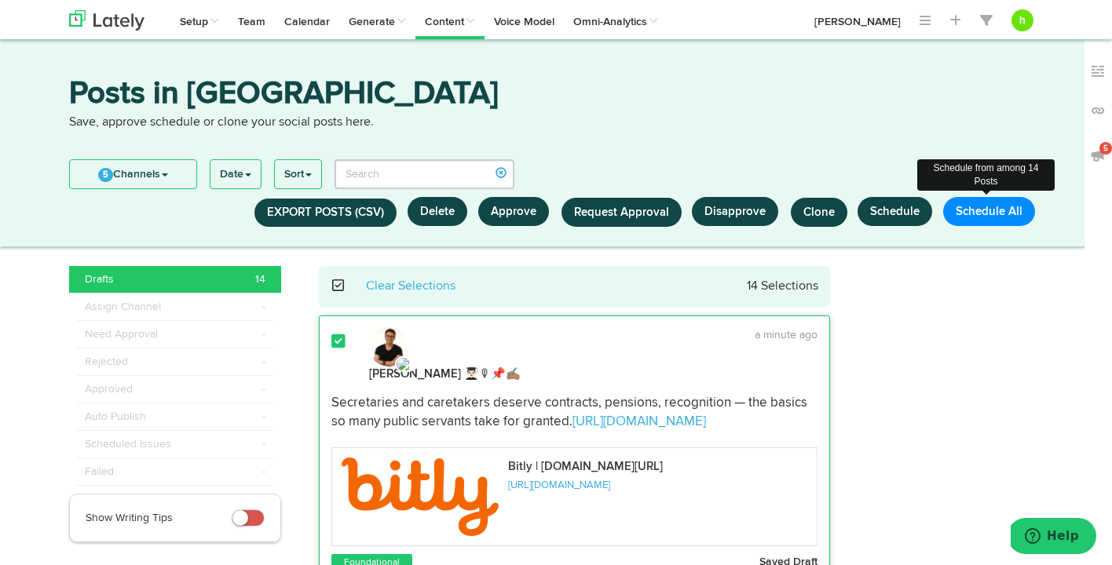
click at [970, 214] on button "Schedule All" at bounding box center [989, 211] width 92 height 29
select select "11"
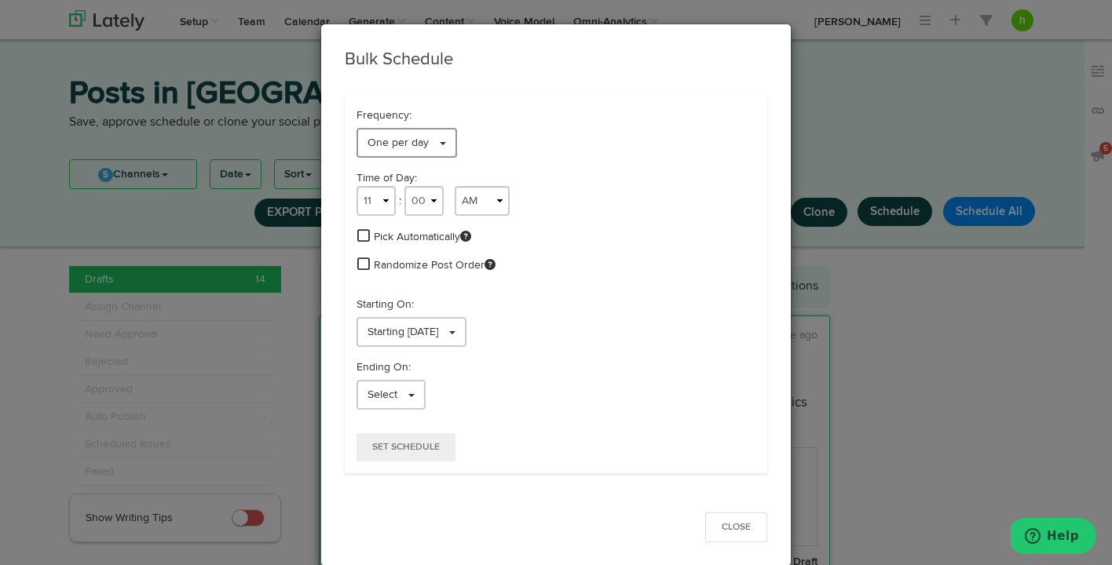
click at [385, 142] on span "One per day" at bounding box center [397, 142] width 61 height 11
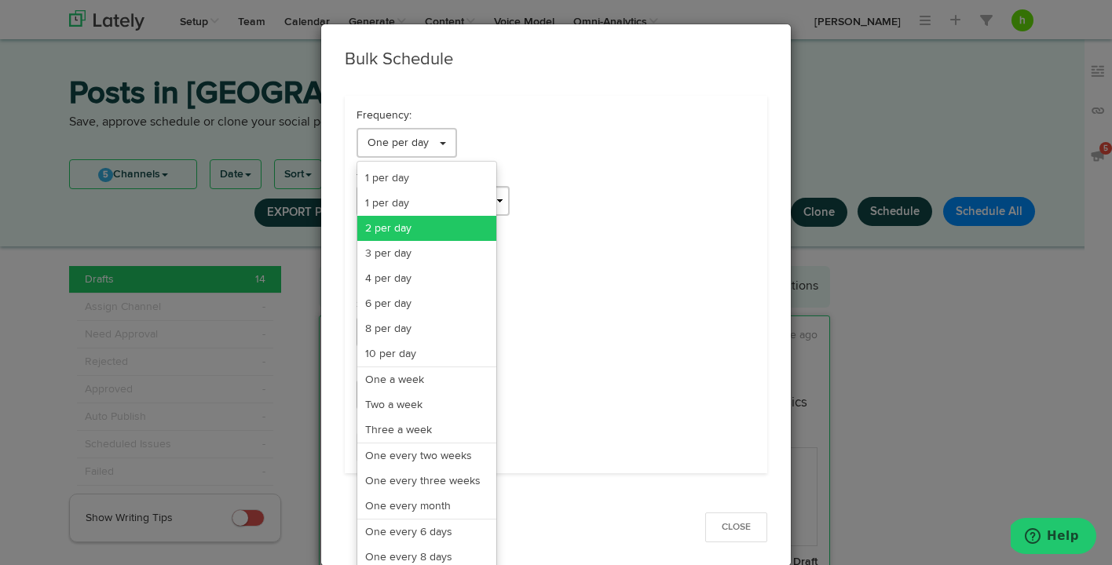
click at [371, 225] on link "2 per day" at bounding box center [426, 228] width 139 height 25
select select "11"
select select "6"
select select "PM"
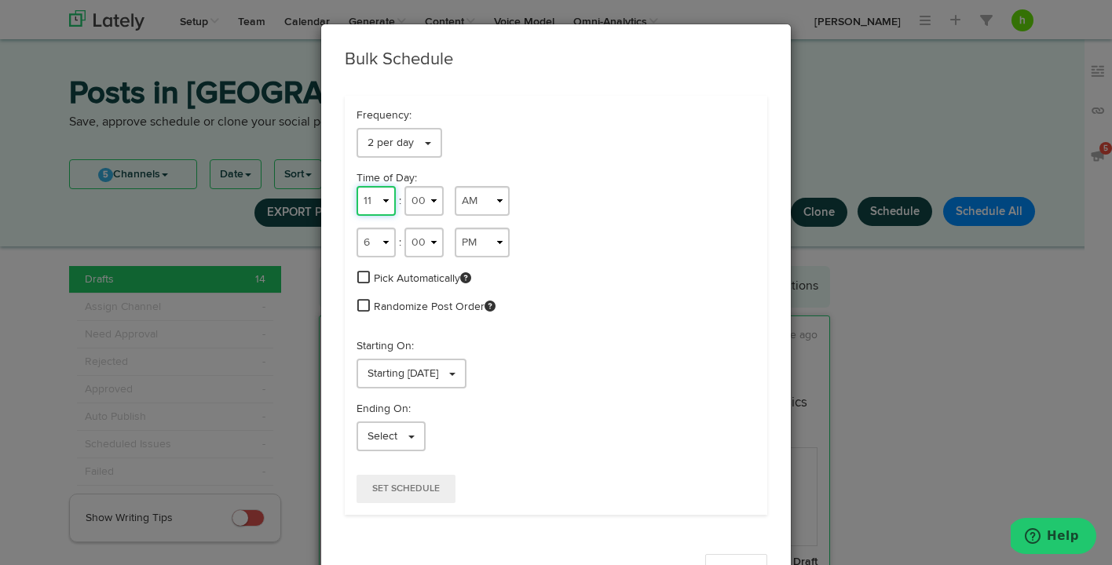
click at [370, 201] on select "1 2 3 4 5 6 7 8 9 10 11 12" at bounding box center [375, 201] width 39 height 30
select select "5"
click at [356, 186] on select "1 2 3 4 5 6 7 8 9 10 11 12" at bounding box center [375, 201] width 39 height 30
click at [470, 208] on select "AM PM" at bounding box center [482, 201] width 55 height 30
select select "PM"
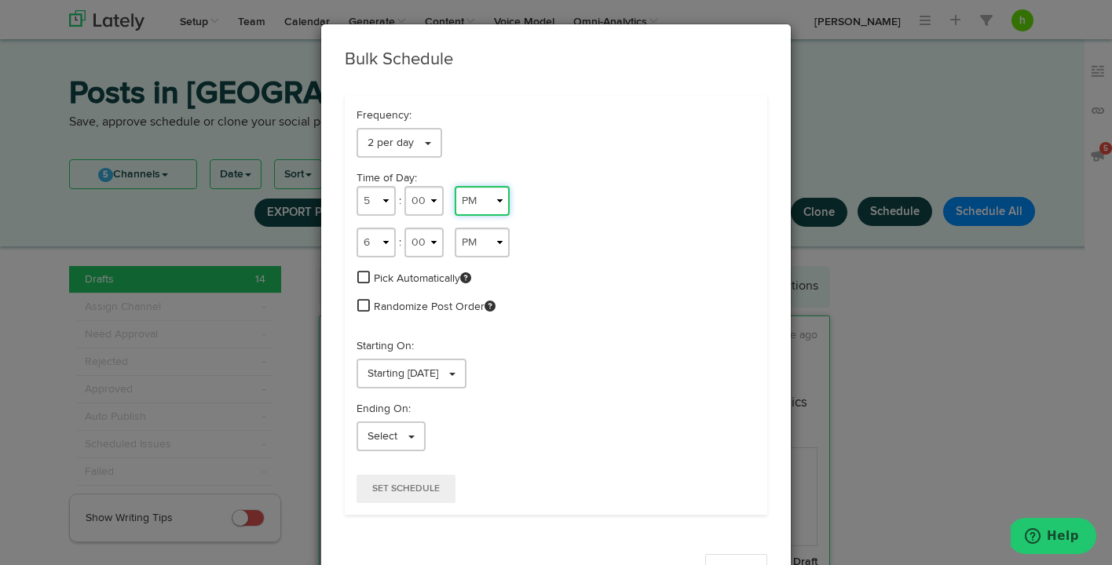
click at [455, 186] on select "AM PM" at bounding box center [482, 201] width 55 height 30
click at [431, 203] on select "00 01 02 03 04 05 06 07 08 09 10 11 12 13 14 15 16 17 18 19 20 21 22 23 24 25 2…" at bounding box center [423, 201] width 39 height 30
select select "05"
click at [404, 186] on select "00 01 02 03 04 05 06 07 08 09 10 11 12 13 14 15 16 17 18 19 20 21 22 23 24 25 2…" at bounding box center [423, 201] width 39 height 30
click at [380, 247] on select "1 2 3 4 5 6 7 8 9 10 11 12" at bounding box center [375, 243] width 39 height 30
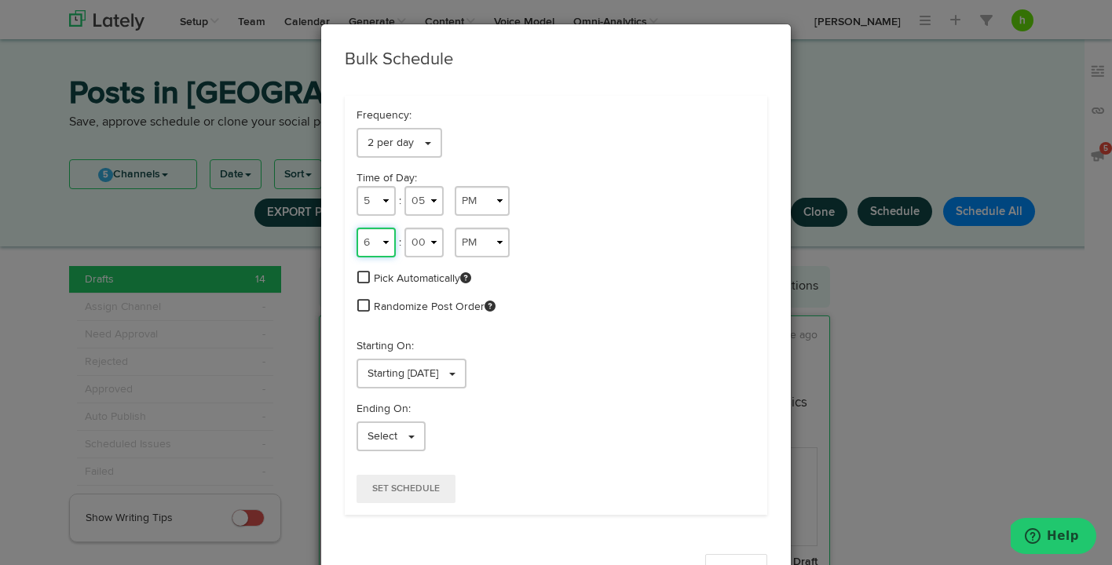
select select "9"
click at [356, 228] on select "1 2 3 4 5 6 7 8 9 10 11 12" at bounding box center [375, 243] width 39 height 30
click at [423, 248] on select "00 01 02 03 04 05 06 07 08 09 10 11 12 13 14 15 16 17 18 19 20 21 22 23 24 25 2…" at bounding box center [423, 243] width 39 height 30
select select "18"
click at [404, 228] on select "00 01 02 03 04 05 06 07 08 09 10 11 12 13 14 15 16 17 18 19 20 21 22 23 24 25 2…" at bounding box center [423, 243] width 39 height 30
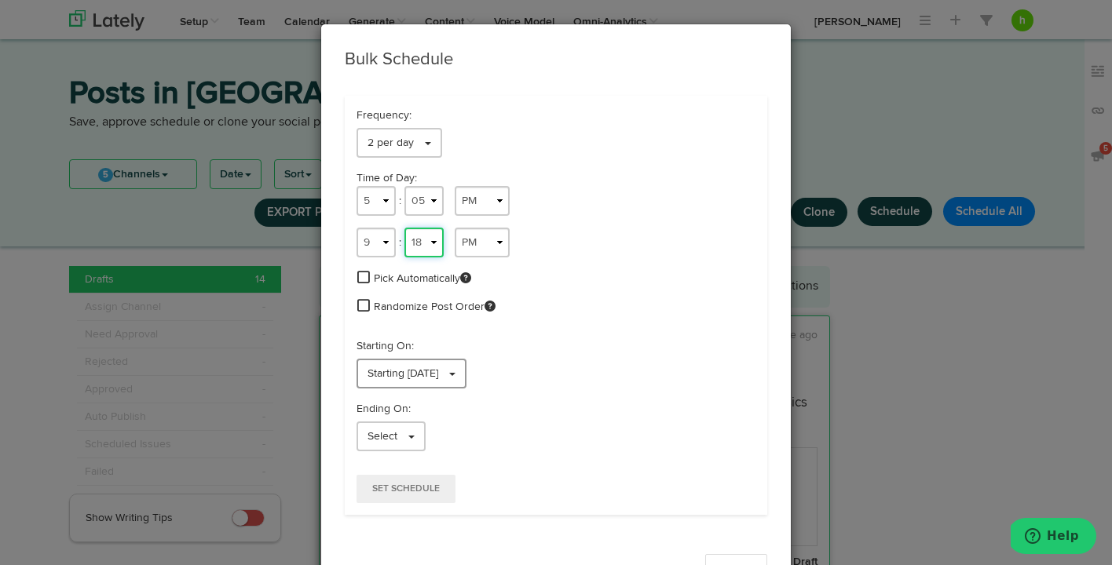
scroll to position [35, 0]
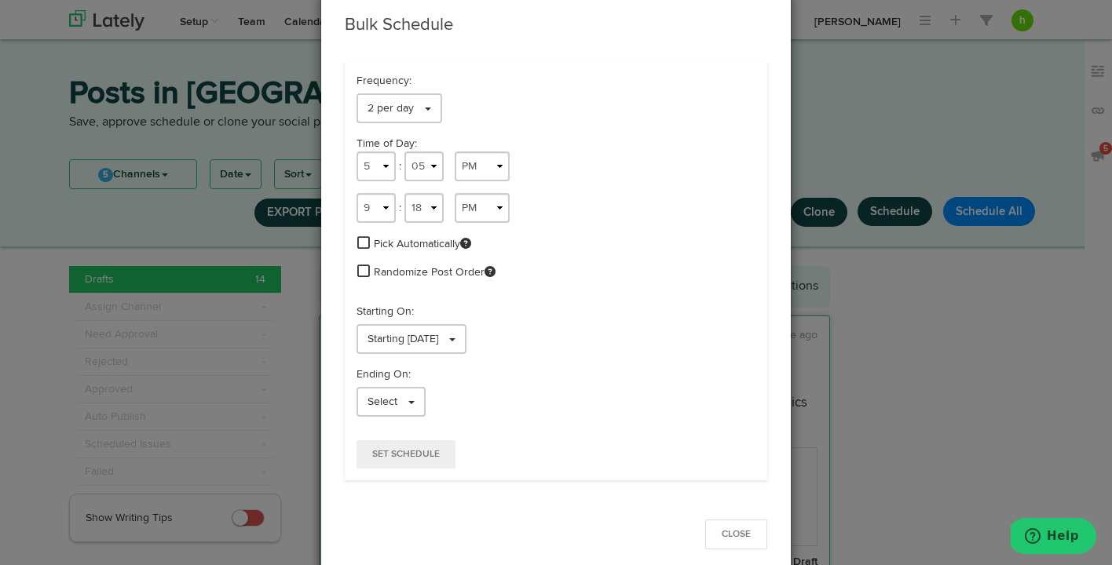
click at [383, 272] on span "Randomize Post Order" at bounding box center [435, 273] width 122 height 16
click at [363, 269] on span at bounding box center [363, 271] width 13 height 14
click at [389, 455] on span "Set Schedule" at bounding box center [406, 454] width 68 height 9
